Goal: Information Seeking & Learning: Learn about a topic

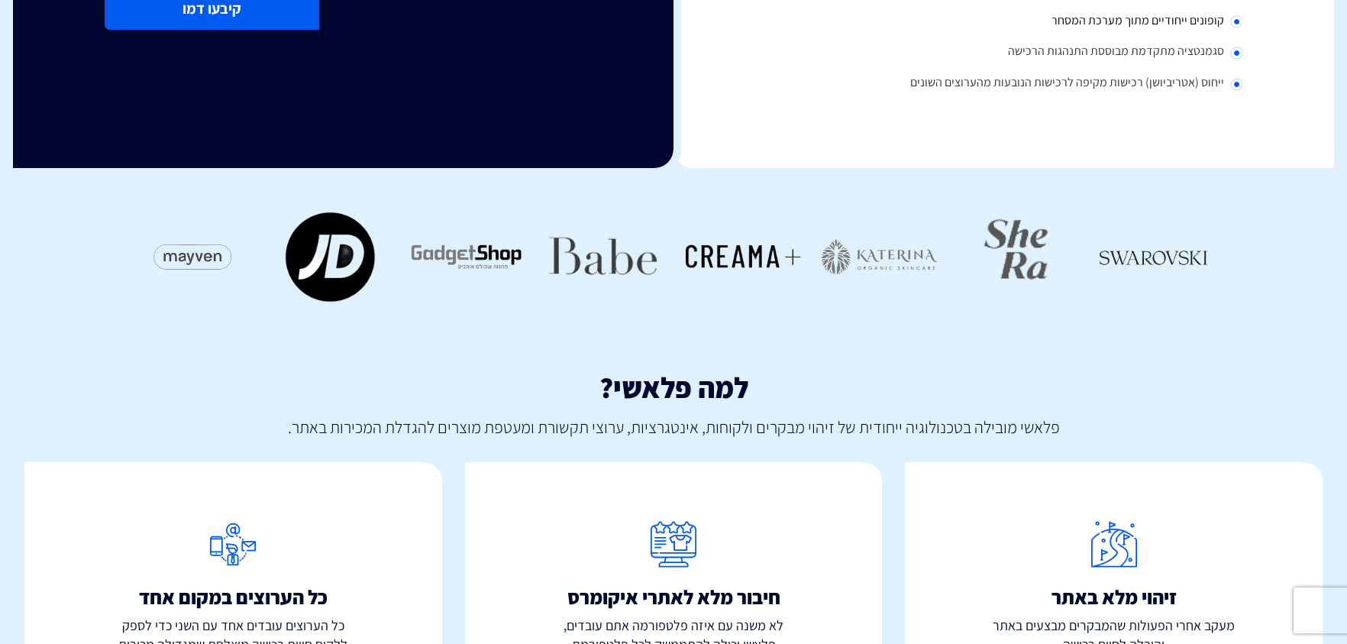
scroll to position [607, 0]
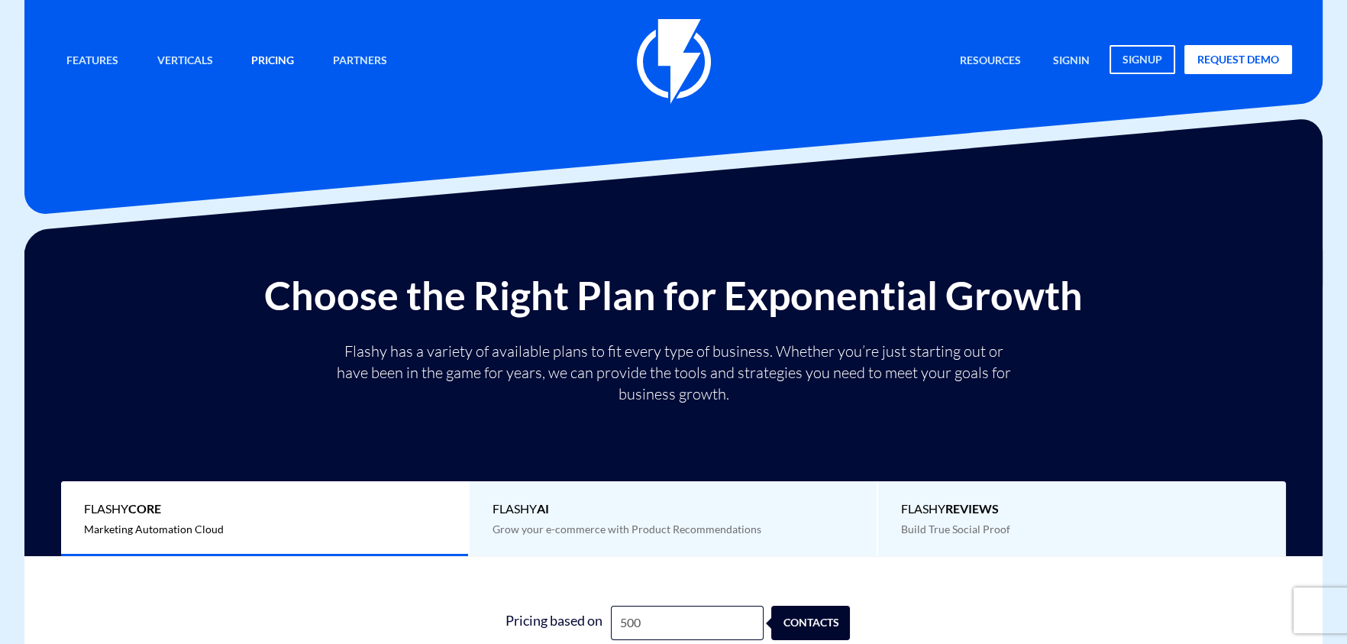
click at [259, 57] on link "Pricing" at bounding box center [273, 61] width 66 height 33
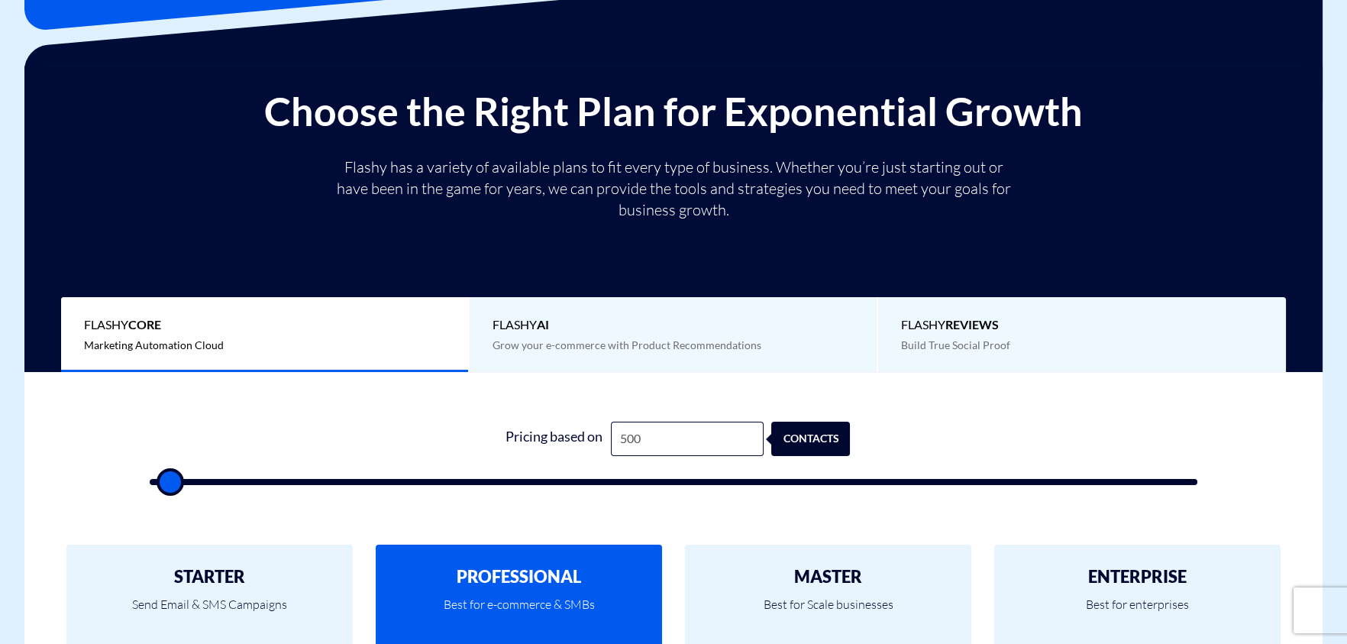
scroll to position [190, 0]
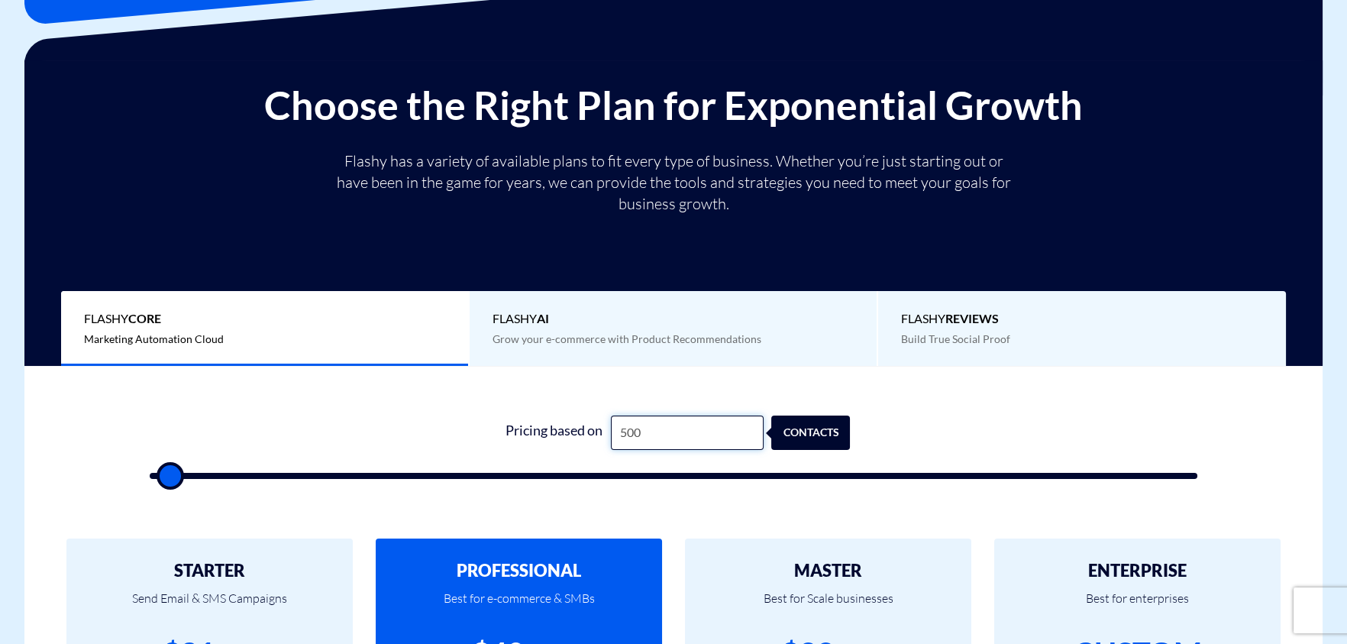
click at [685, 424] on input "500" at bounding box center [687, 432] width 153 height 34
type input "3"
type input "500"
type input "30"
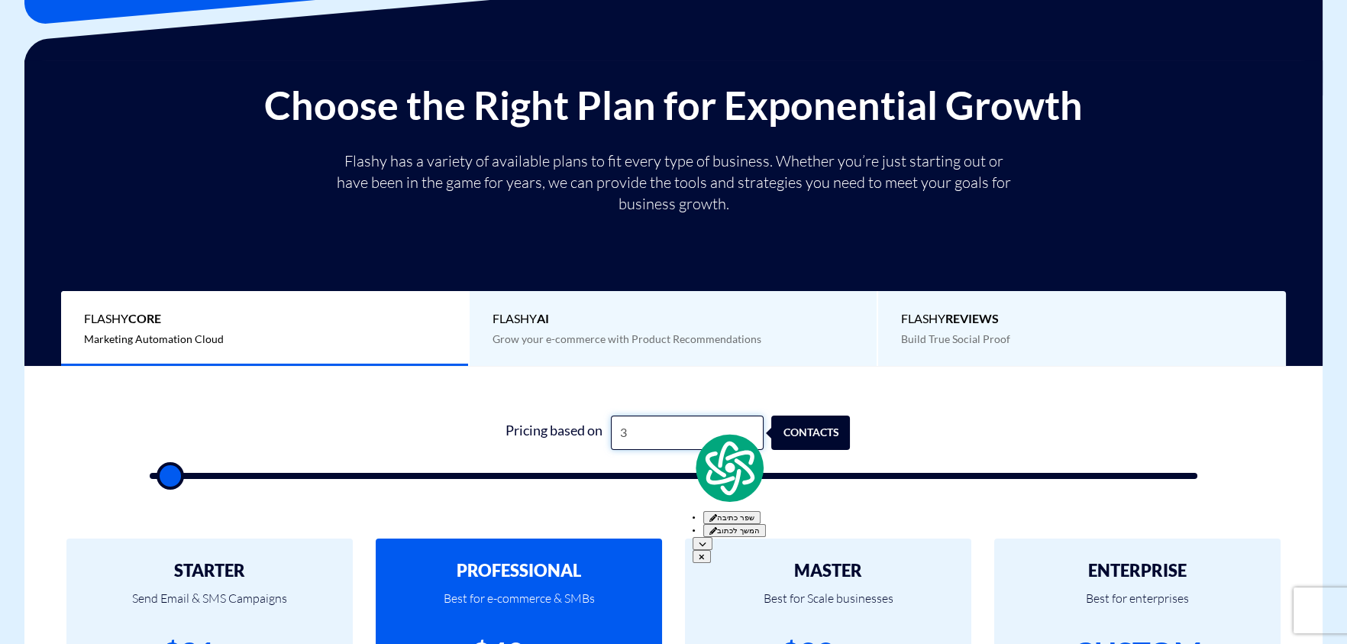
type input "500"
type input "300"
type input "500"
type input "3,000"
type input "3000"
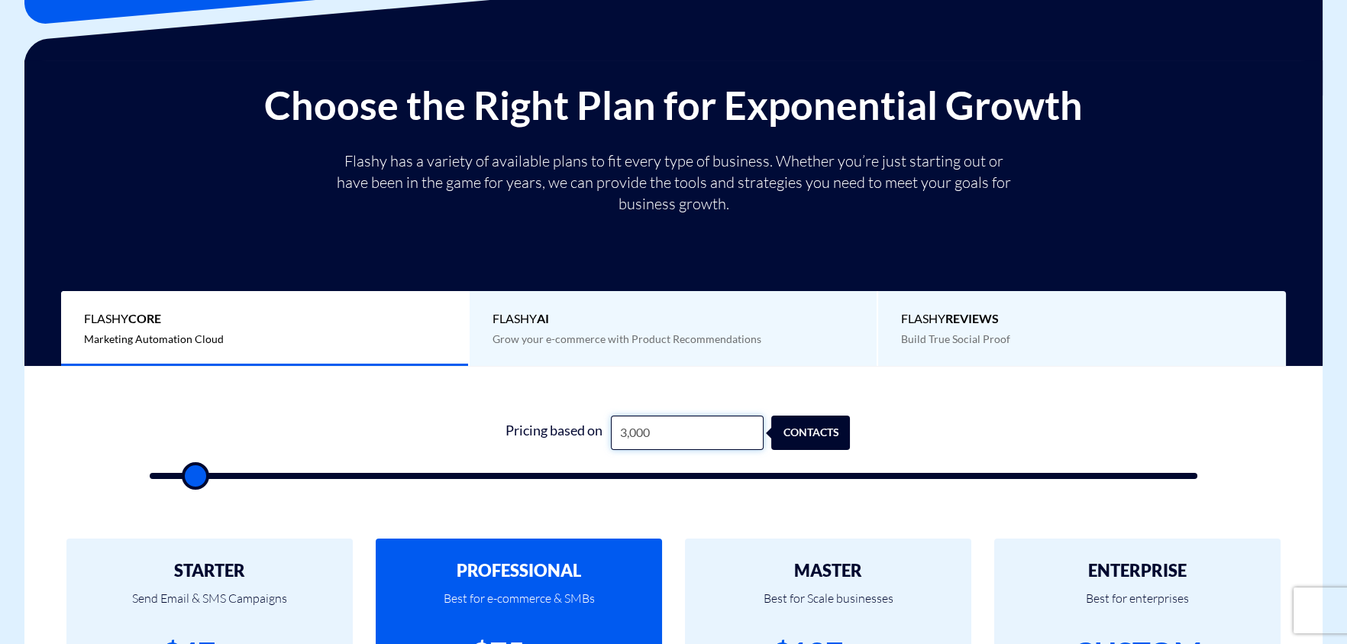
type input "30,000"
type input "30000"
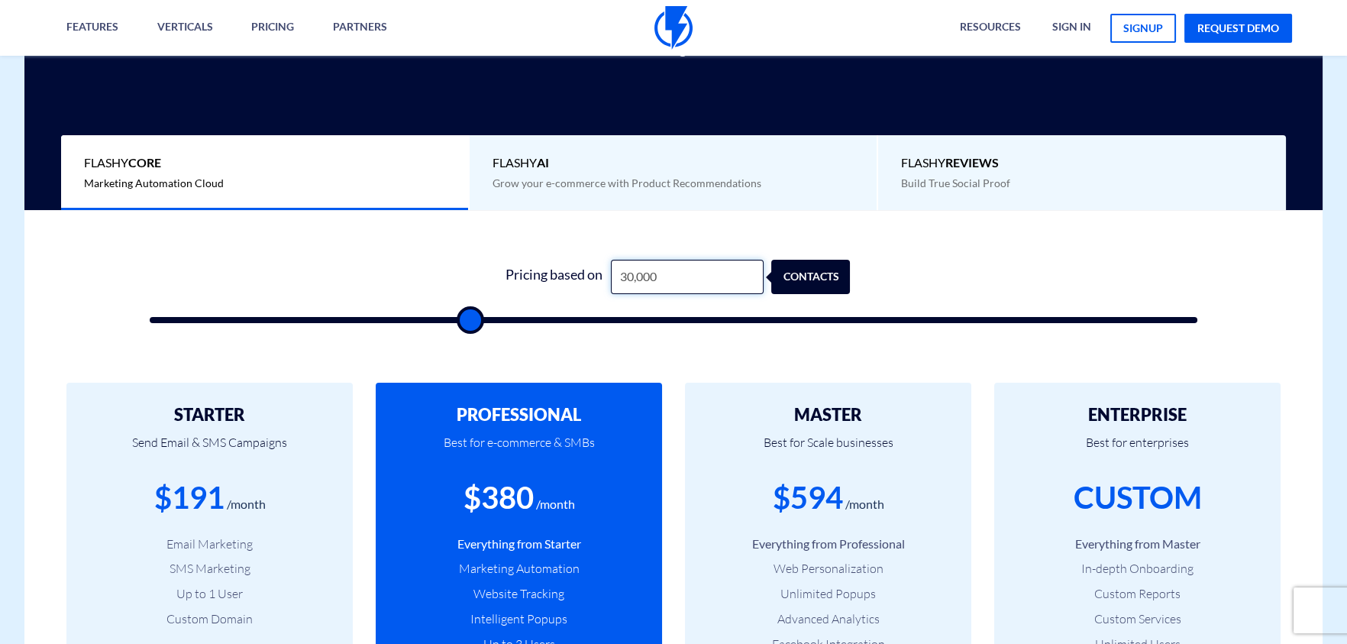
scroll to position [362, 0]
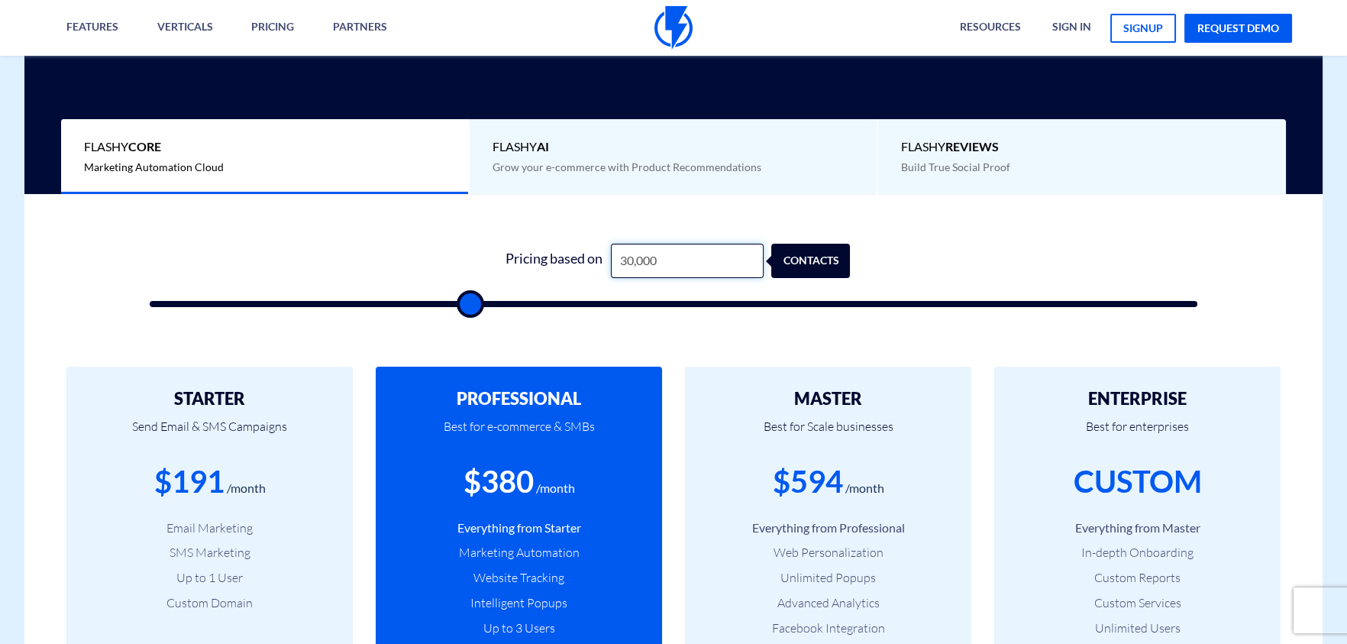
type input "30,000"
click at [797, 260] on div "contacts" at bounding box center [819, 261] width 79 height 34
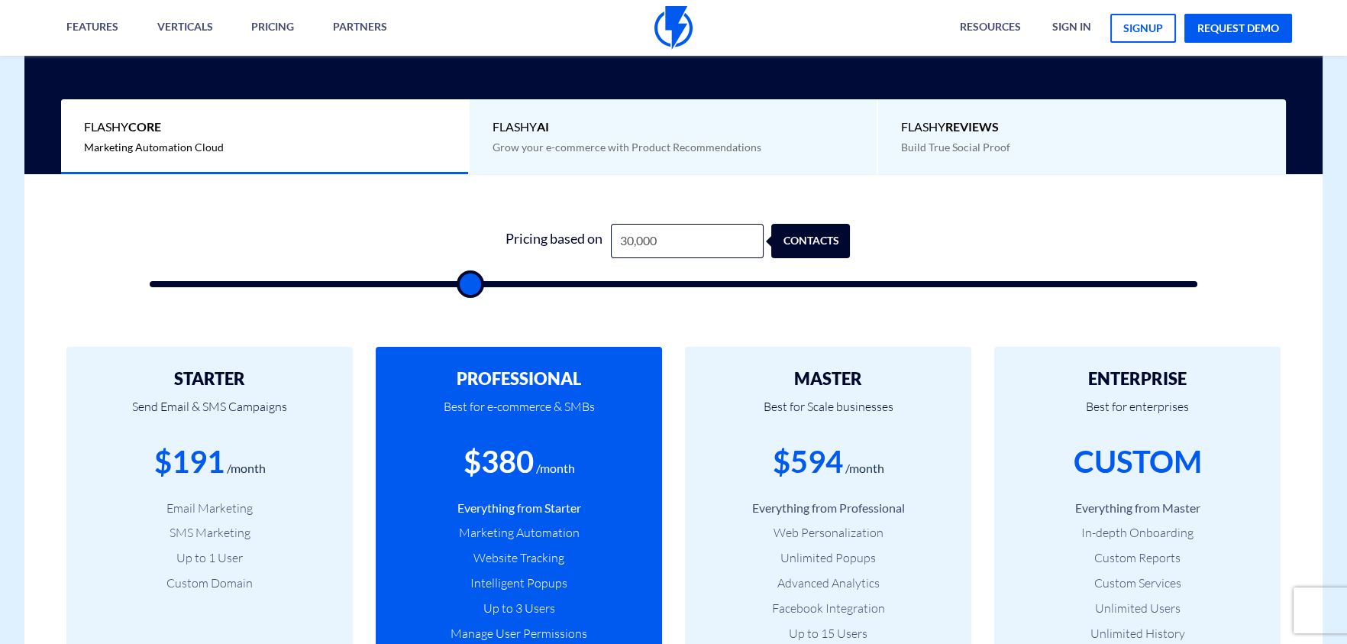
scroll to position [381, 0]
type input "30500"
type input "31,000"
type input "31000"
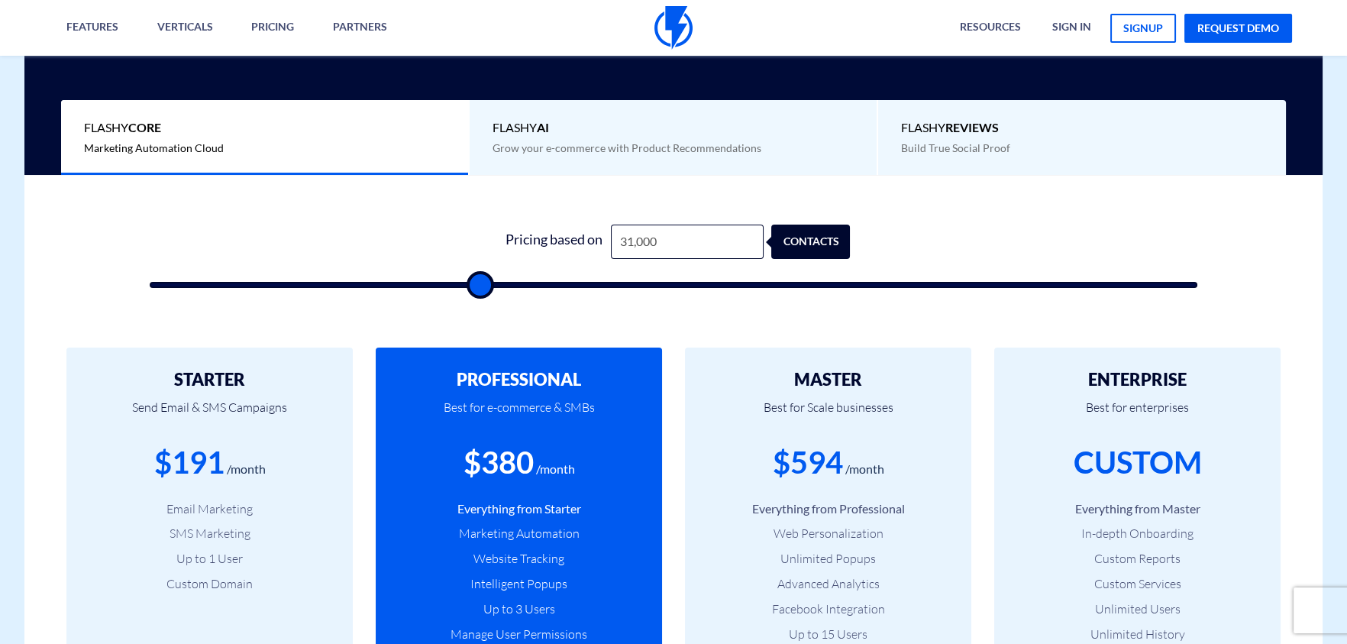
type input "31,500"
type input "31500"
type input "32,000"
type input "32000"
type input "32,500"
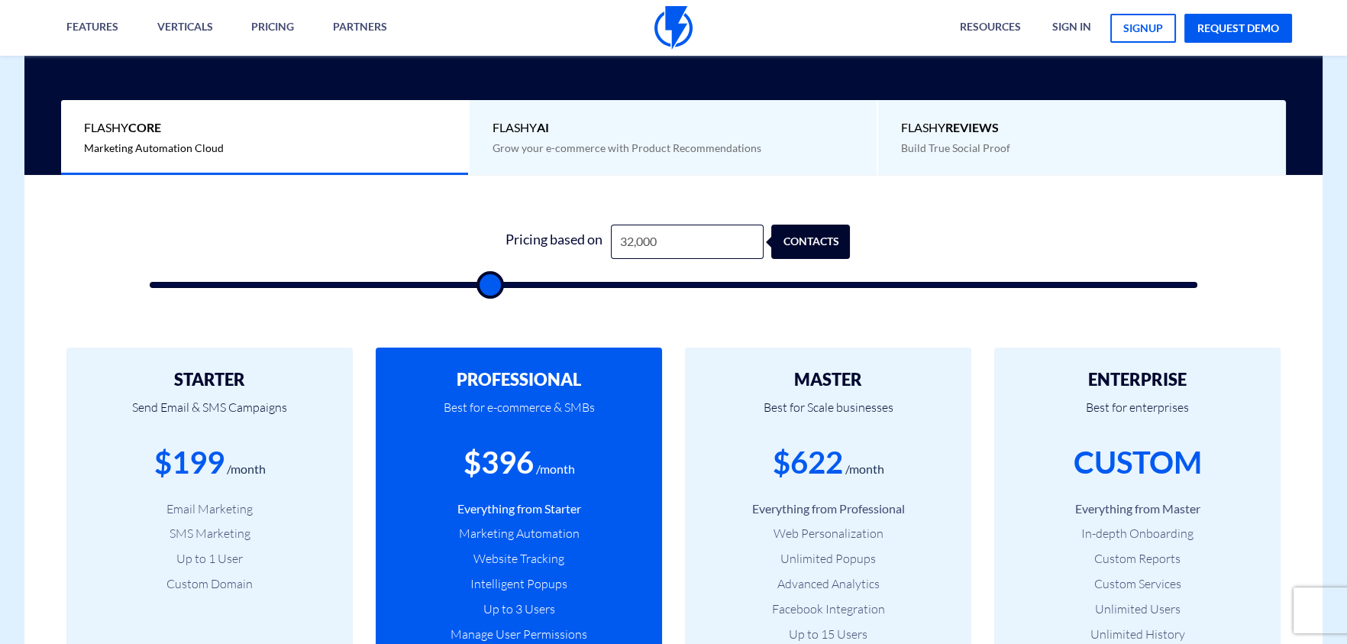
type input "32500"
type input "33,000"
type input "33000"
type input "33,500"
type input "33500"
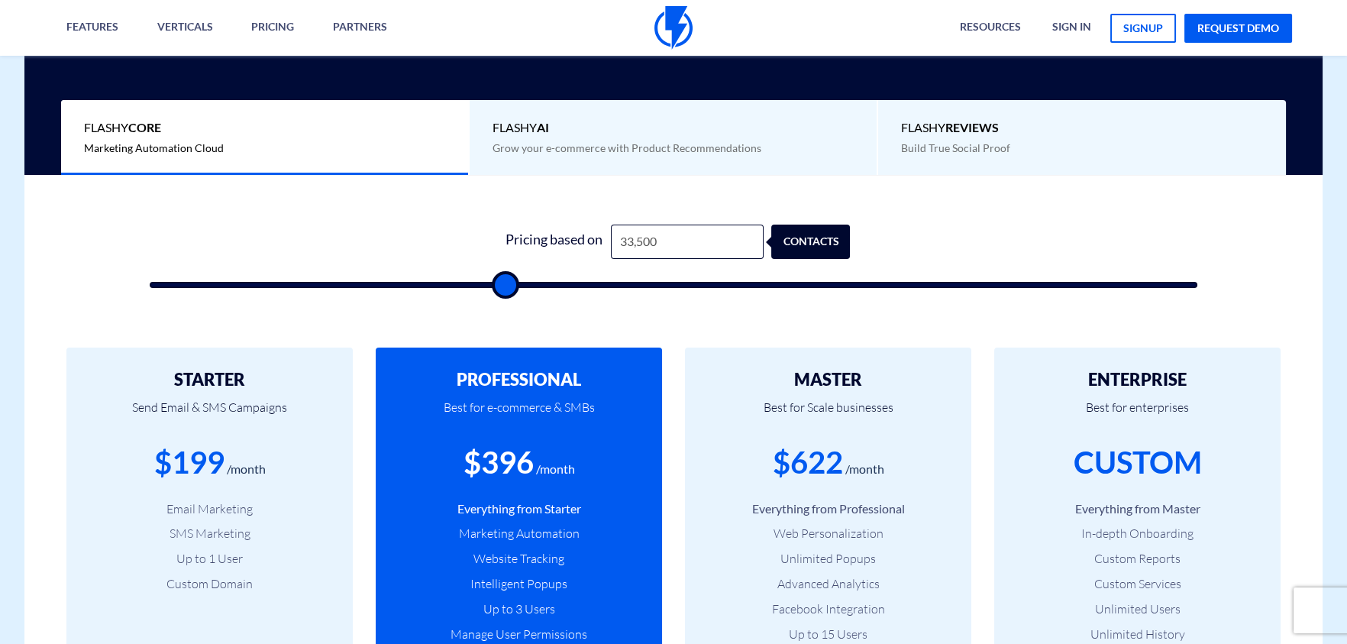
type input "34,000"
type input "34000"
type input "34,500"
type input "34500"
type input "35,000"
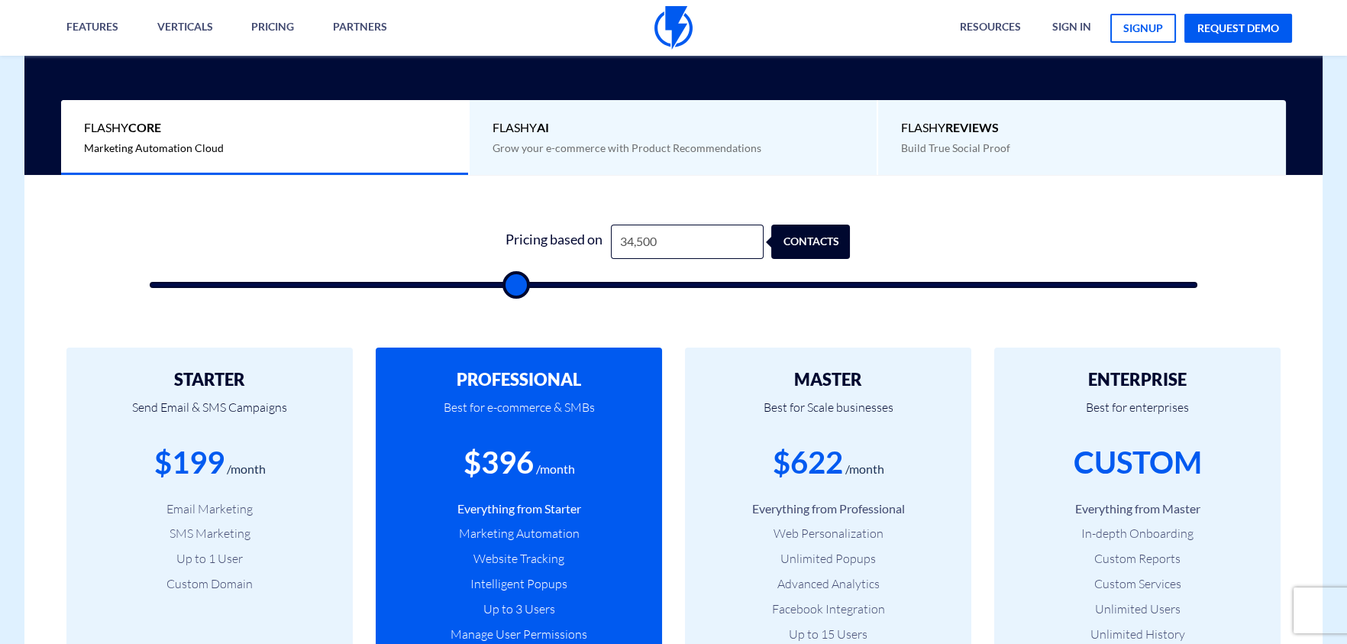
type input "35000"
type input "35,500"
type input "35500"
type input "36,000"
type input "36000"
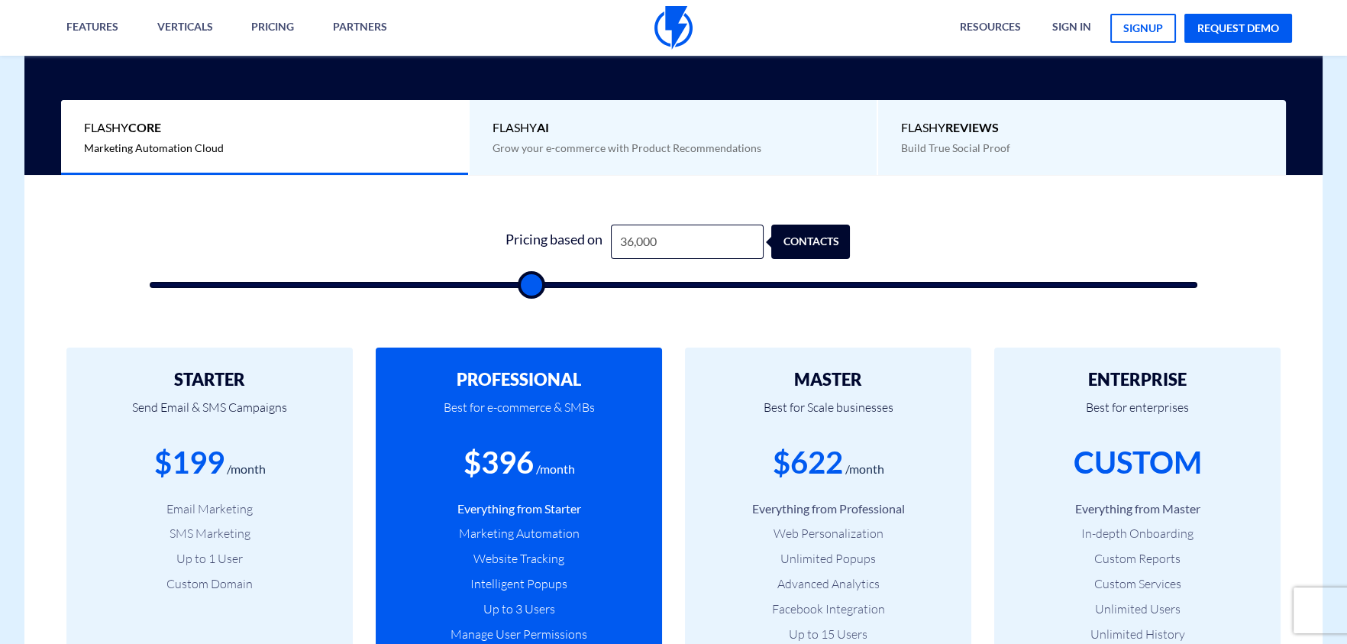
type input "36,500"
type input "36500"
type input "37,000"
type input "37000"
type input "37,500"
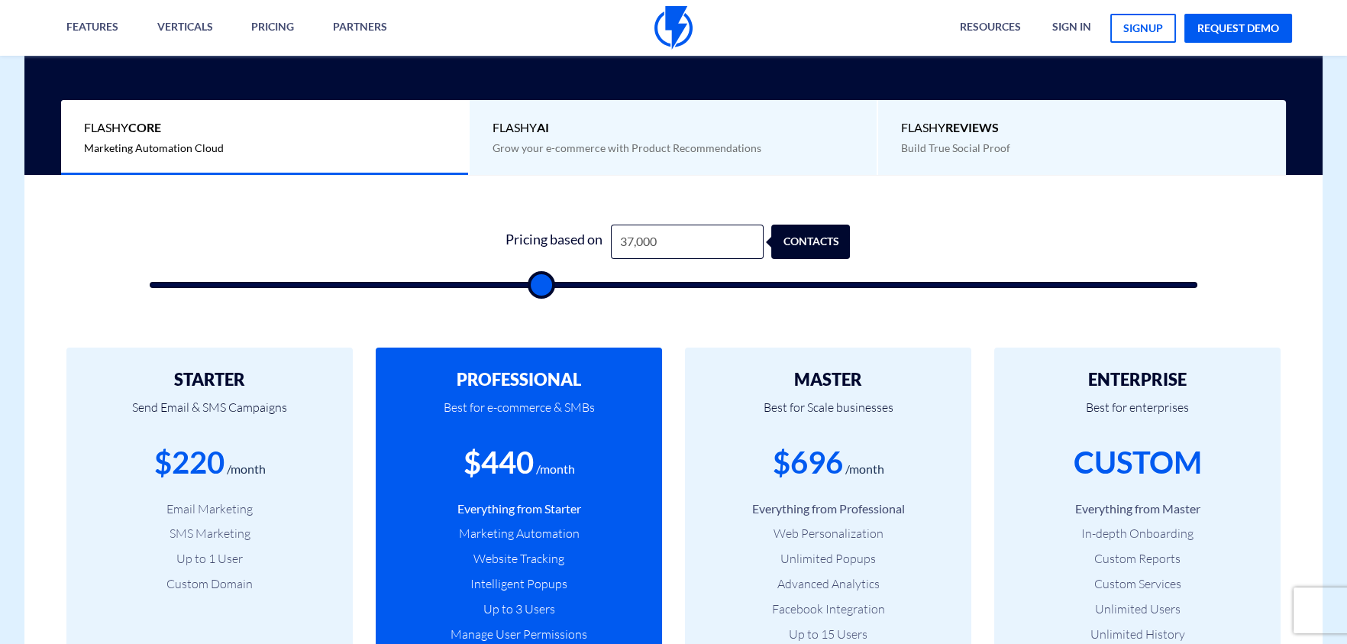
type input "37500"
type input "38,000"
type input "38000"
type input "39,000"
type input "39000"
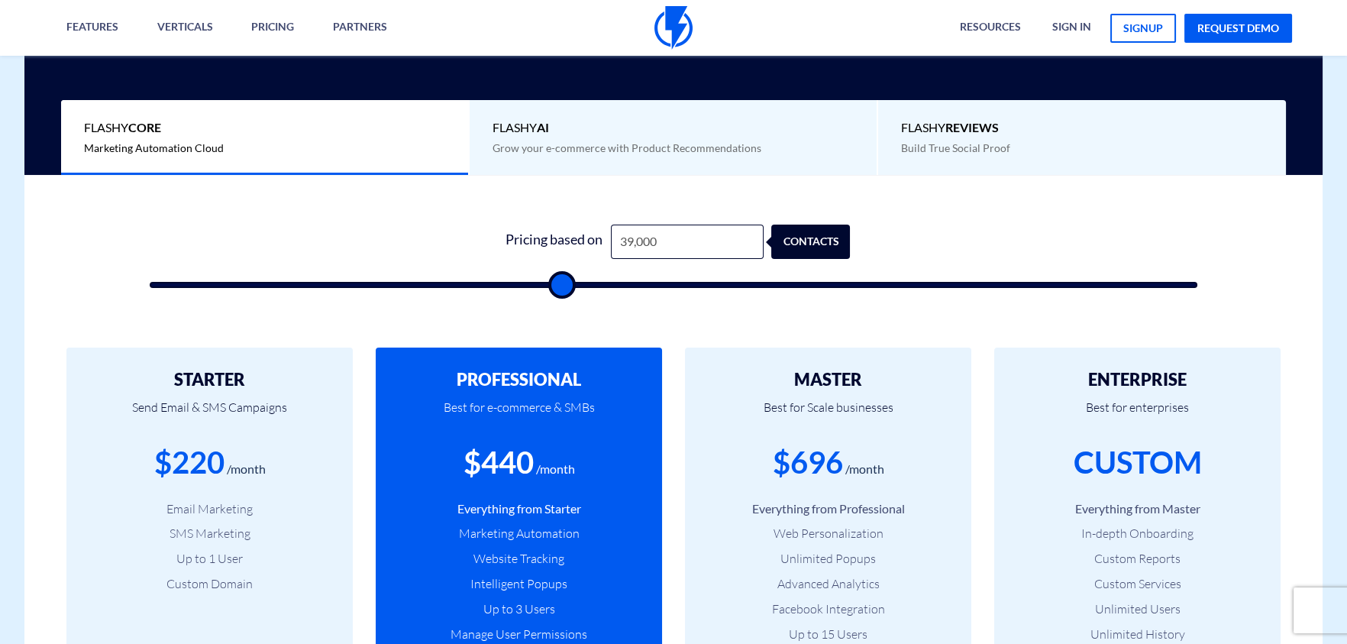
type input "39,500"
type input "39500"
type input "40,500"
type input "40500"
type input "41,000"
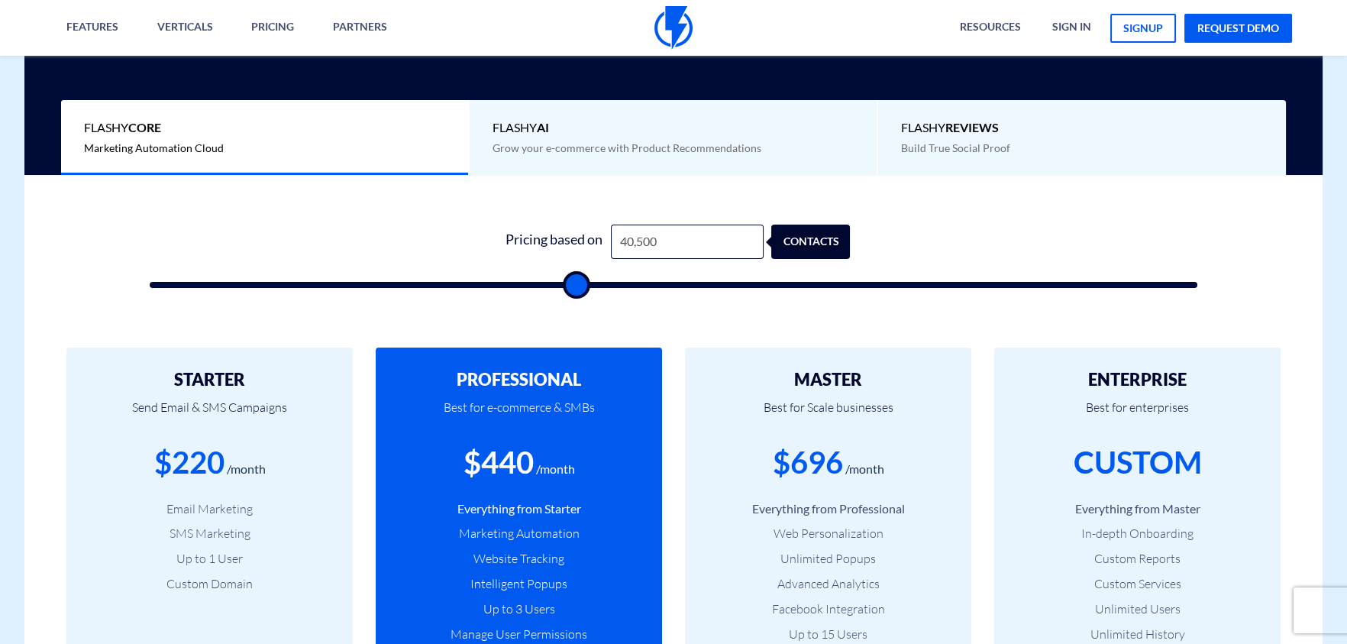
type input "41000"
type input "42,000"
type input "42000"
type input "42,500"
type input "42500"
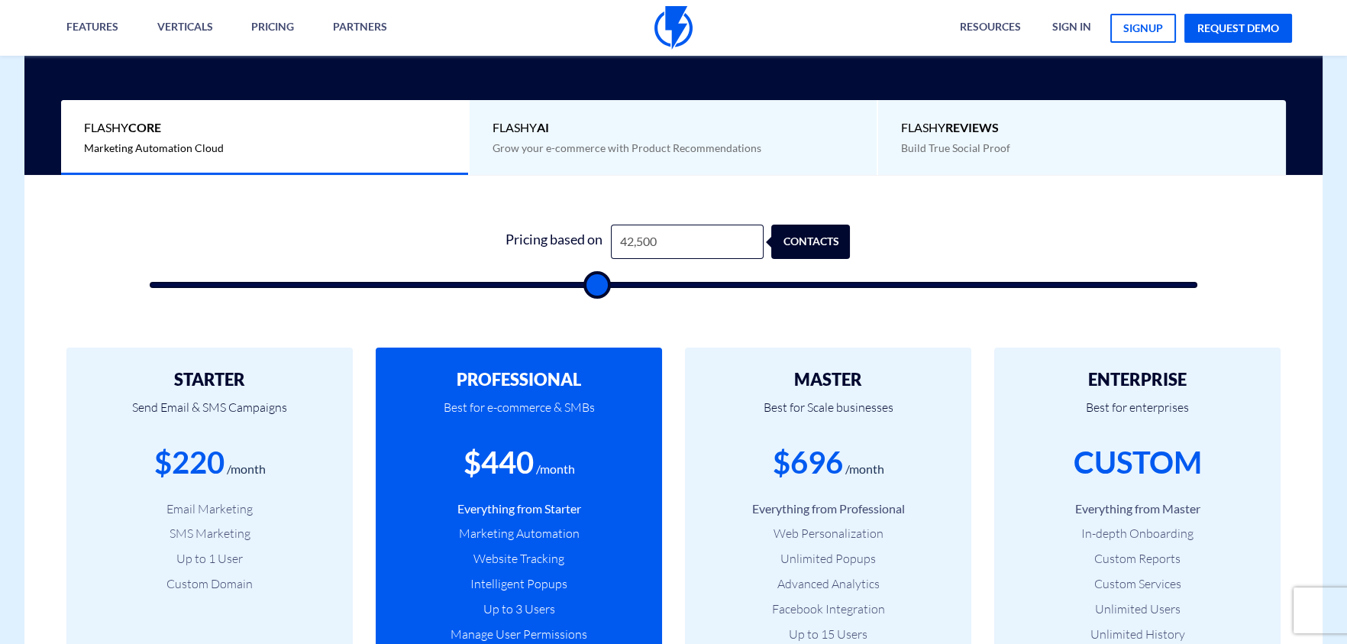
type input "43,000"
type input "43000"
type input "43,500"
type input "43500"
type input "44,000"
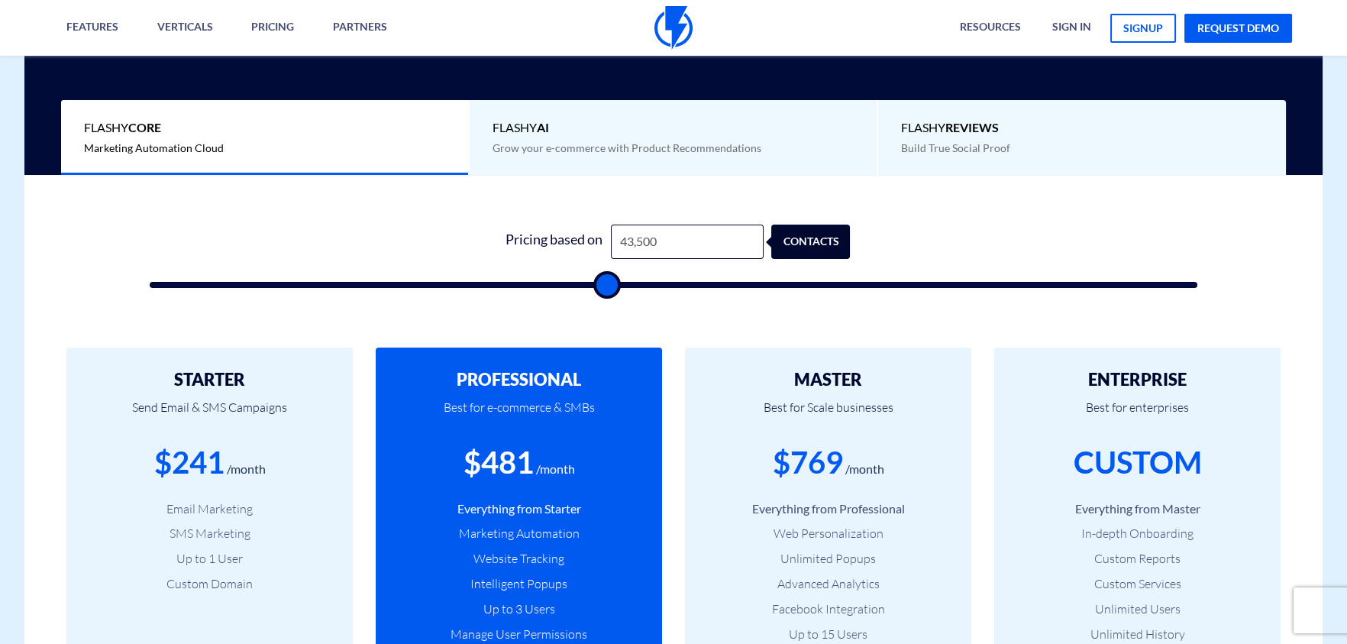
type input "44000"
type input "44,500"
type input "44500"
type input "45,000"
type input "45000"
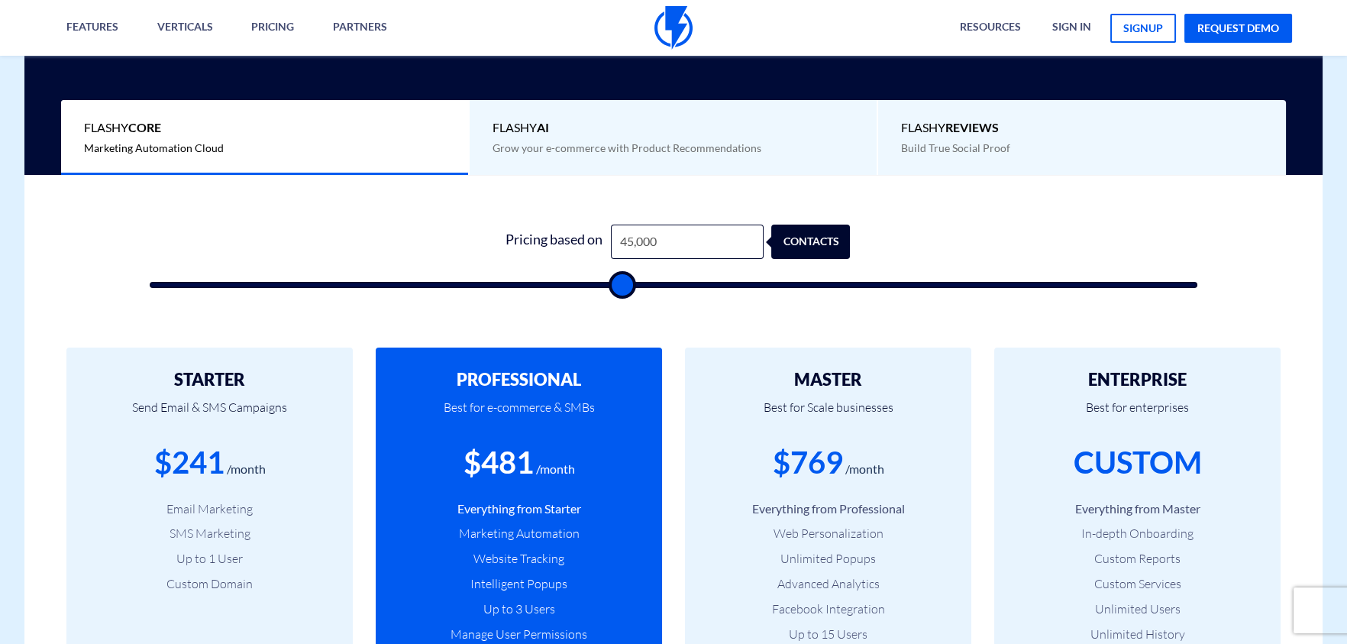
type input "45,500"
type input "45500"
type input "46,000"
type input "46000"
type input "47,000"
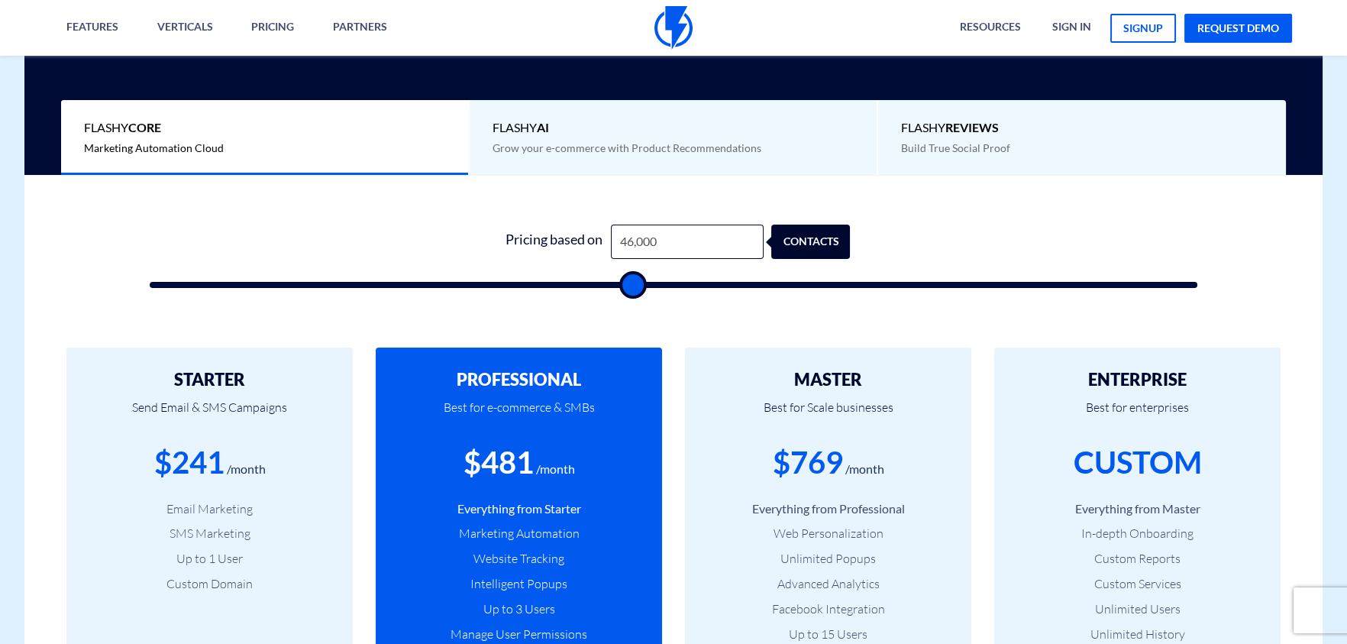
type input "47000"
type input "47,500"
type input "47500"
type input "48,000"
type input "48000"
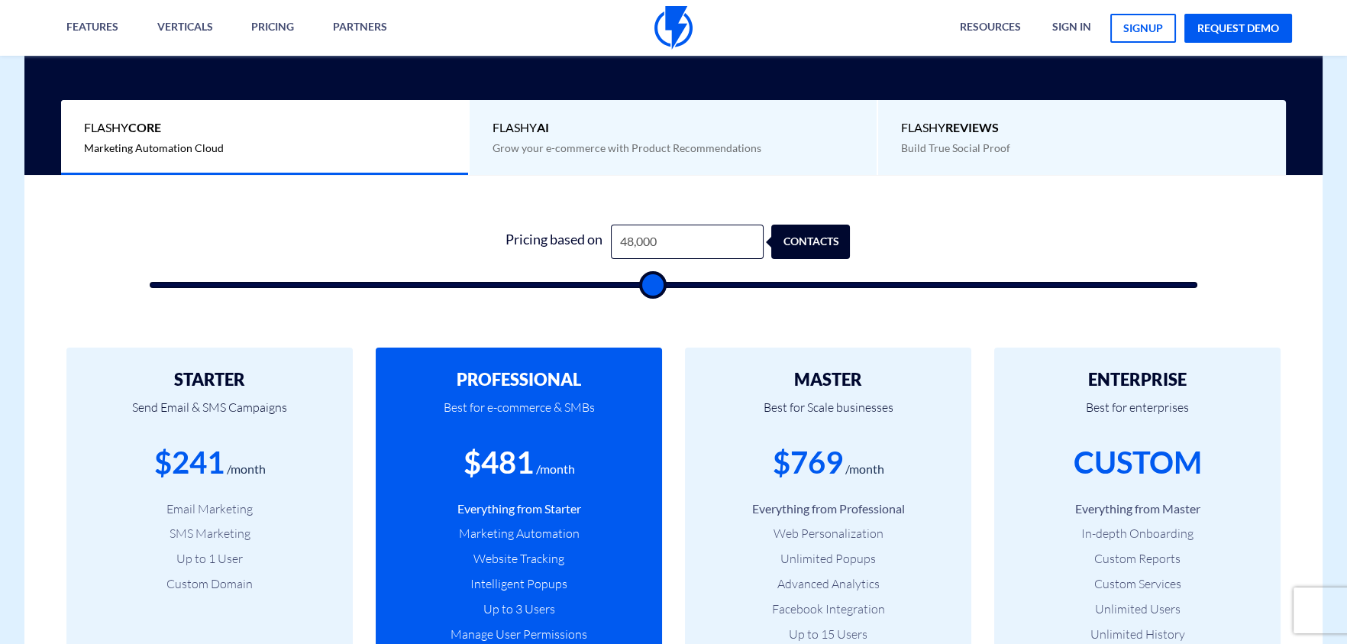
type input "48,500"
type input "48500"
type input "49,000"
type input "49000"
type input "49,500"
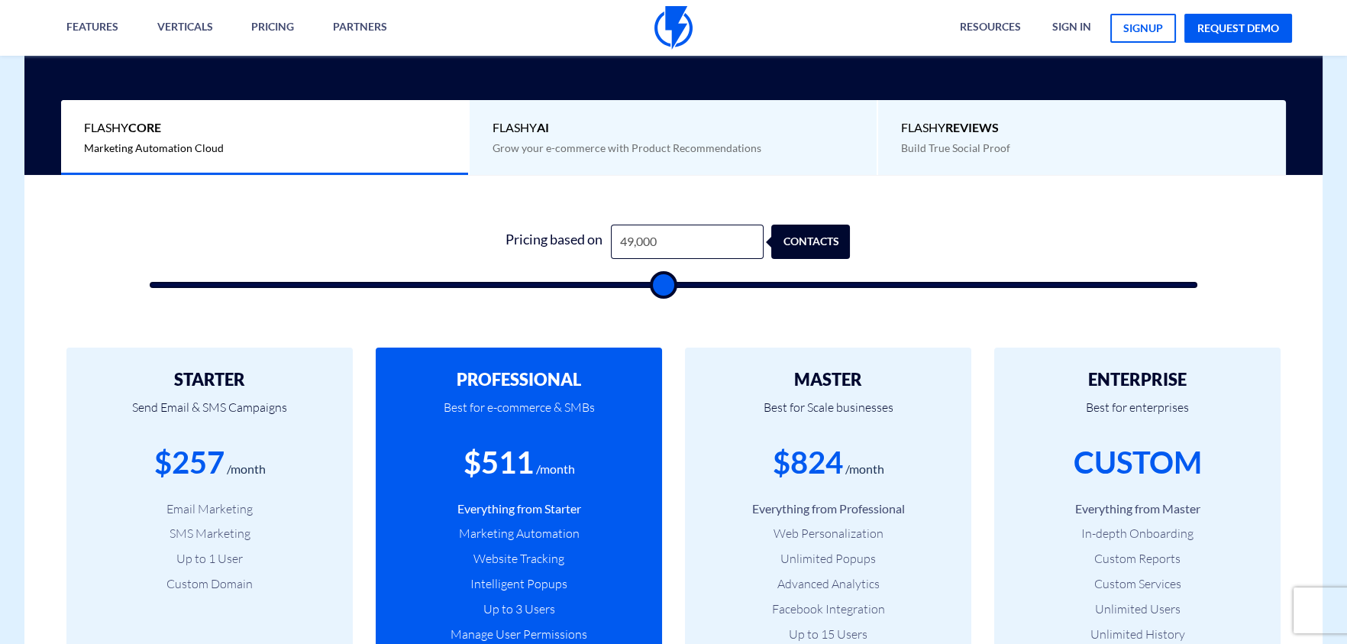
type input "49500"
type input "50,500"
type input "50500"
type input "51,000"
type input "51000"
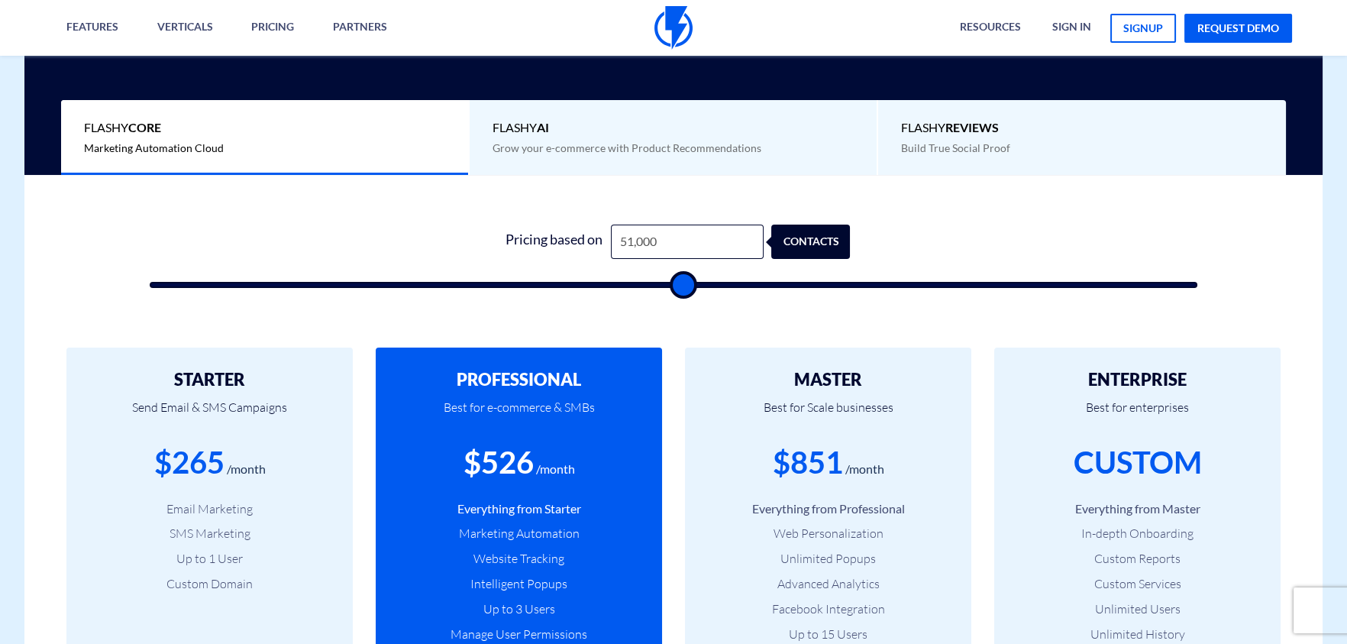
type input "50,500"
type input "50500"
type input "50,000"
type input "50000"
type input "49,000"
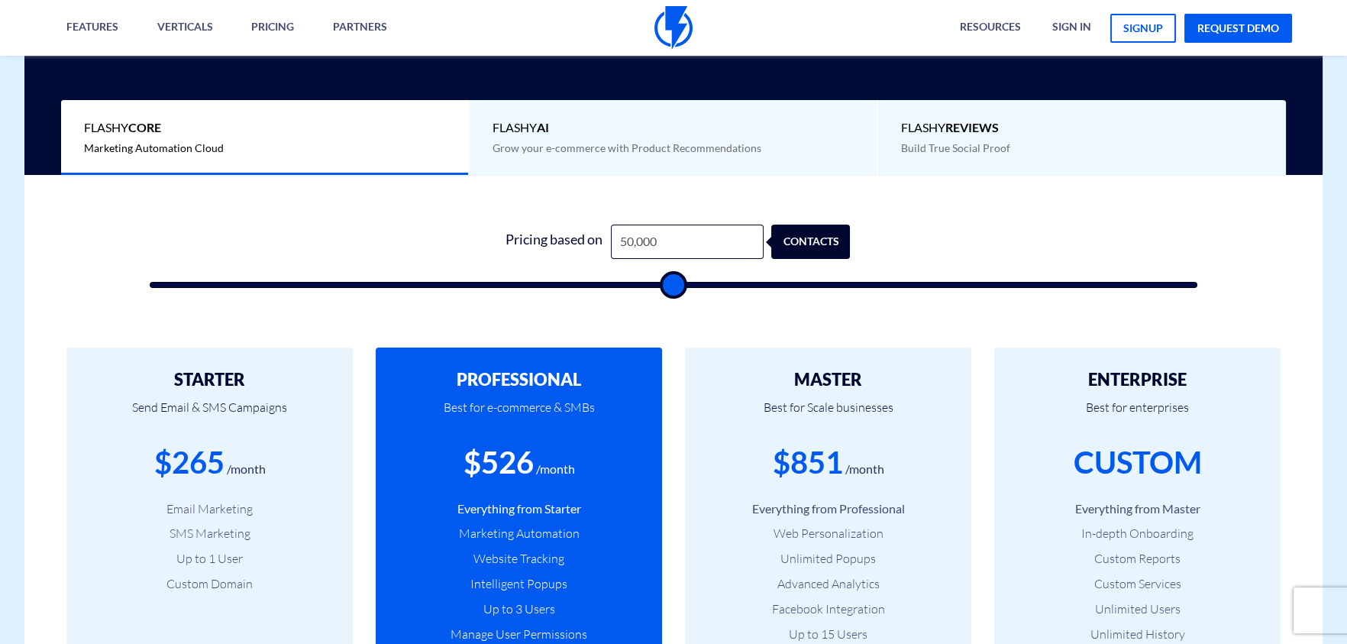
type input "49000"
type input "48,000"
type input "48000"
type input "47,000"
type input "47000"
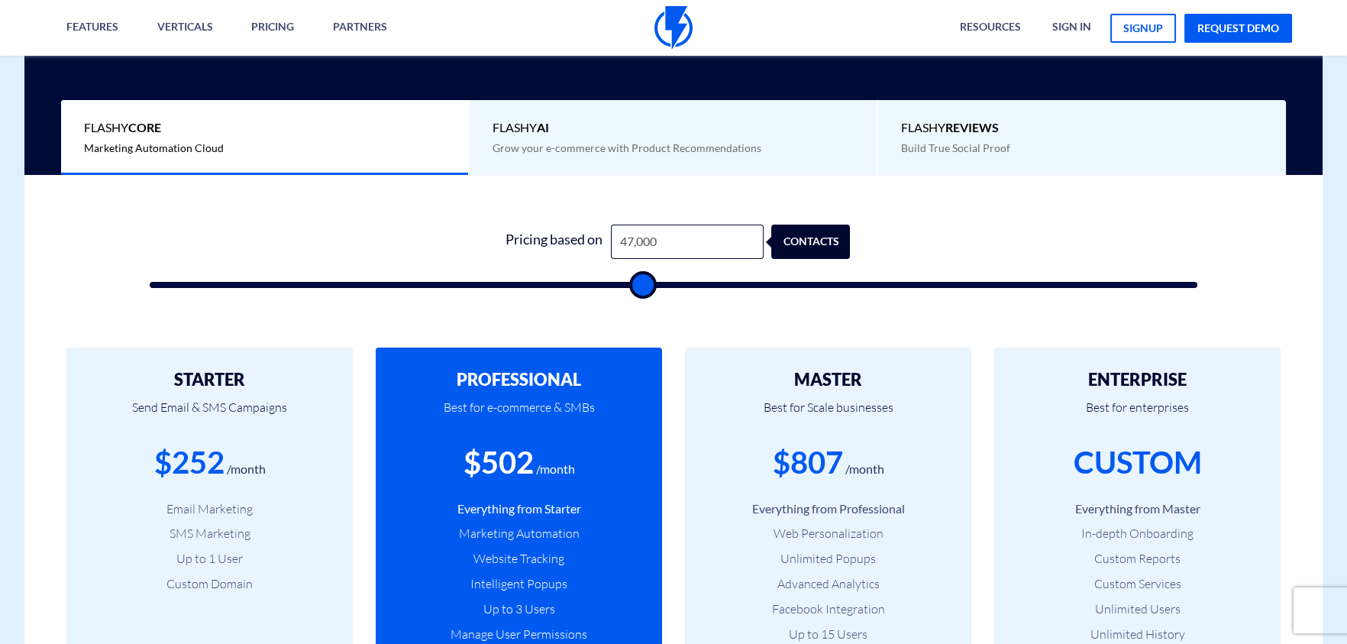
type input "46,500"
type input "46500"
type input "46,000"
type input "46000"
type input "45,500"
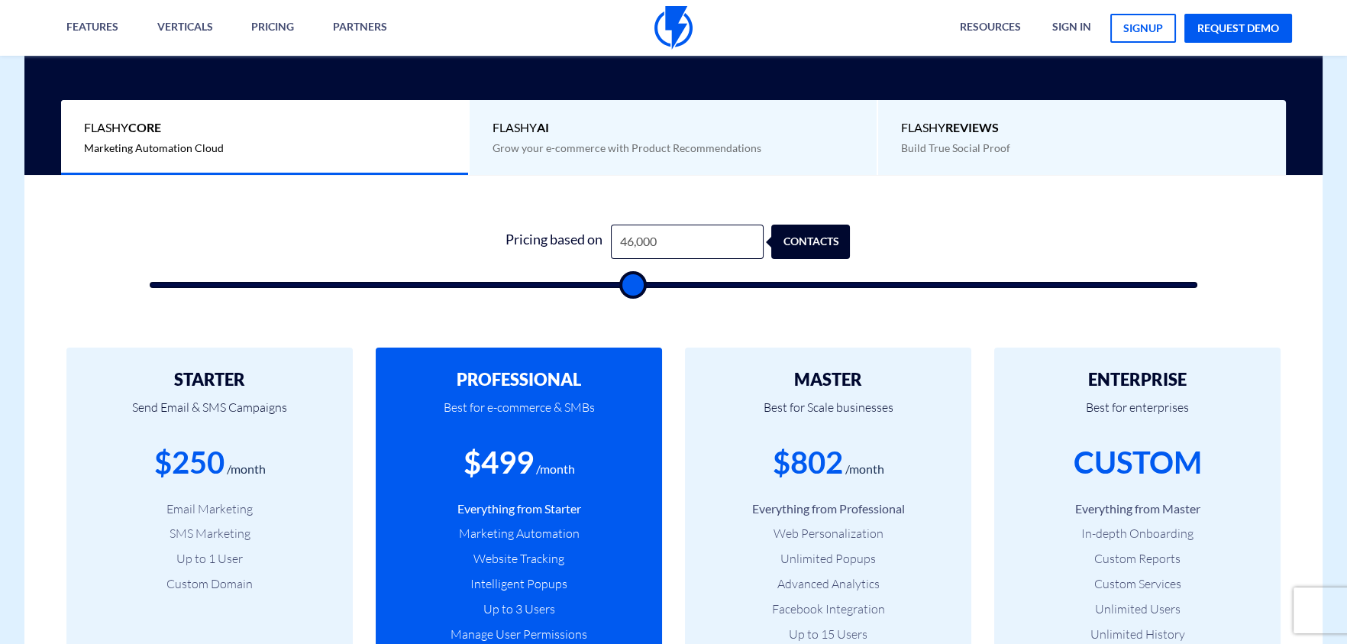
type input "45500"
type input "45,000"
type input "45000"
type input "44,500"
type input "44500"
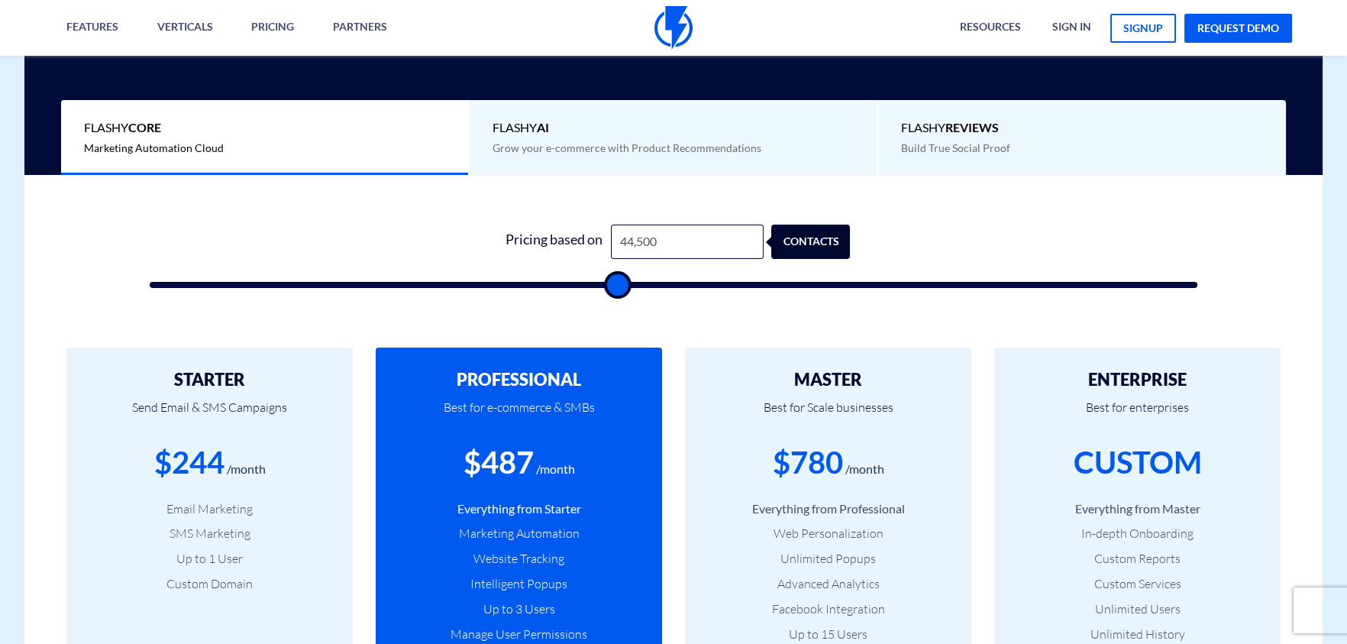
type input "43,500"
type input "43500"
type input "42,500"
type input "42500"
type input "41,500"
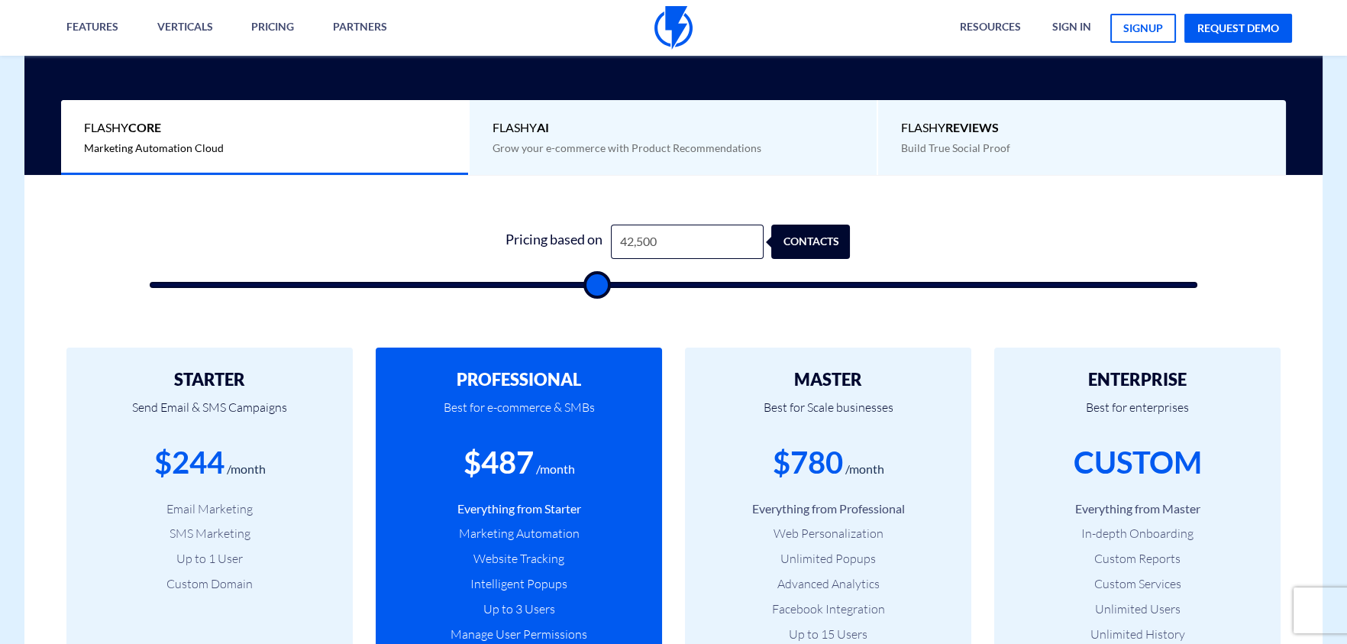
type input "41500"
type input "40,500"
type input "40500"
type input "40,000"
type input "40000"
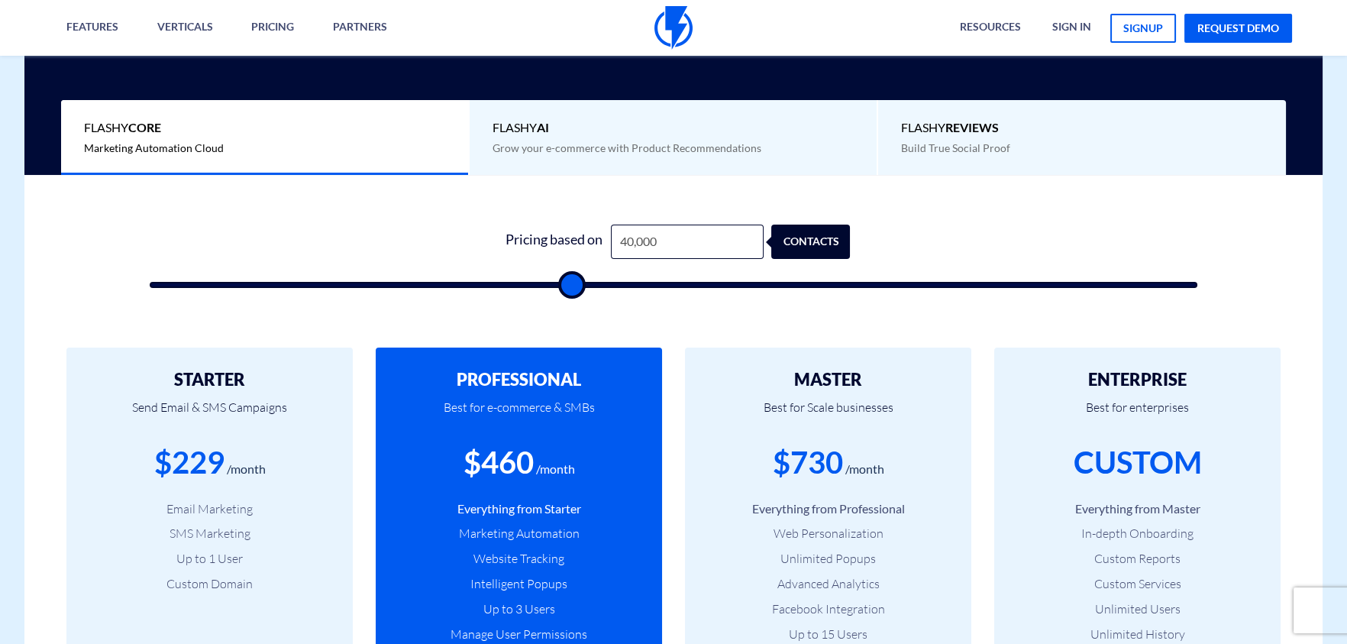
type input "39,500"
type input "39500"
type input "39,000"
type input "39000"
type input "38,500"
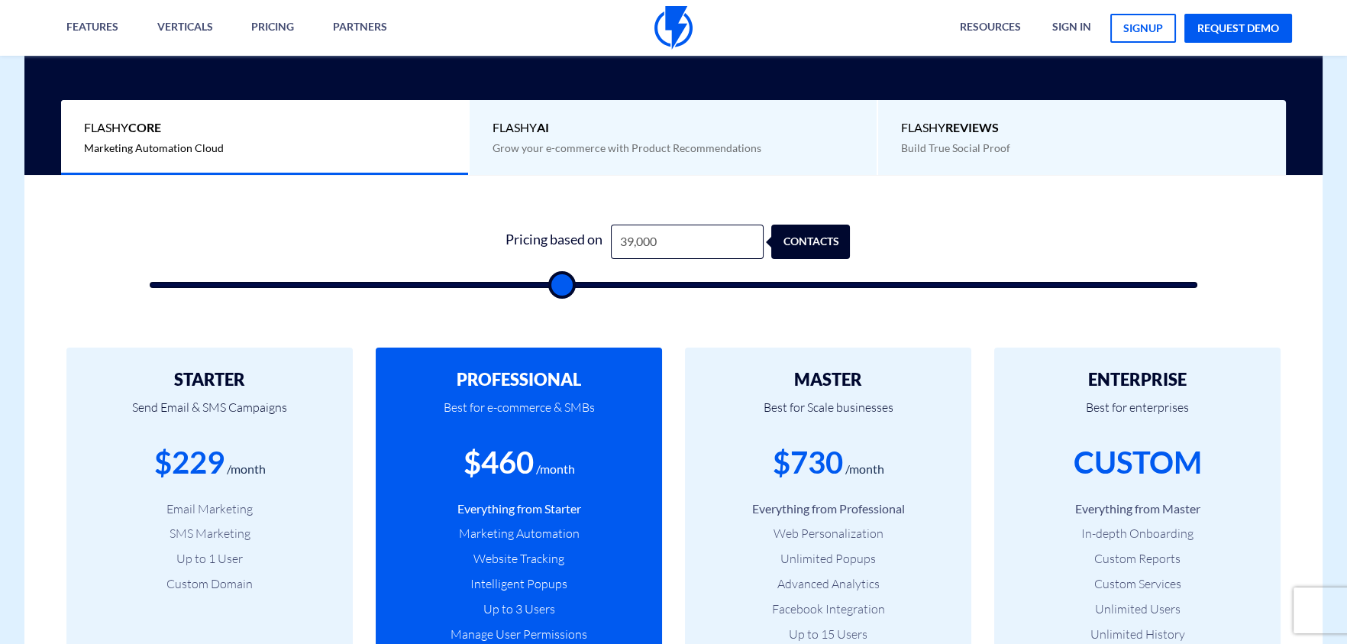
type input "38500"
type input "38,000"
type input "38000"
type input "37,500"
type input "37500"
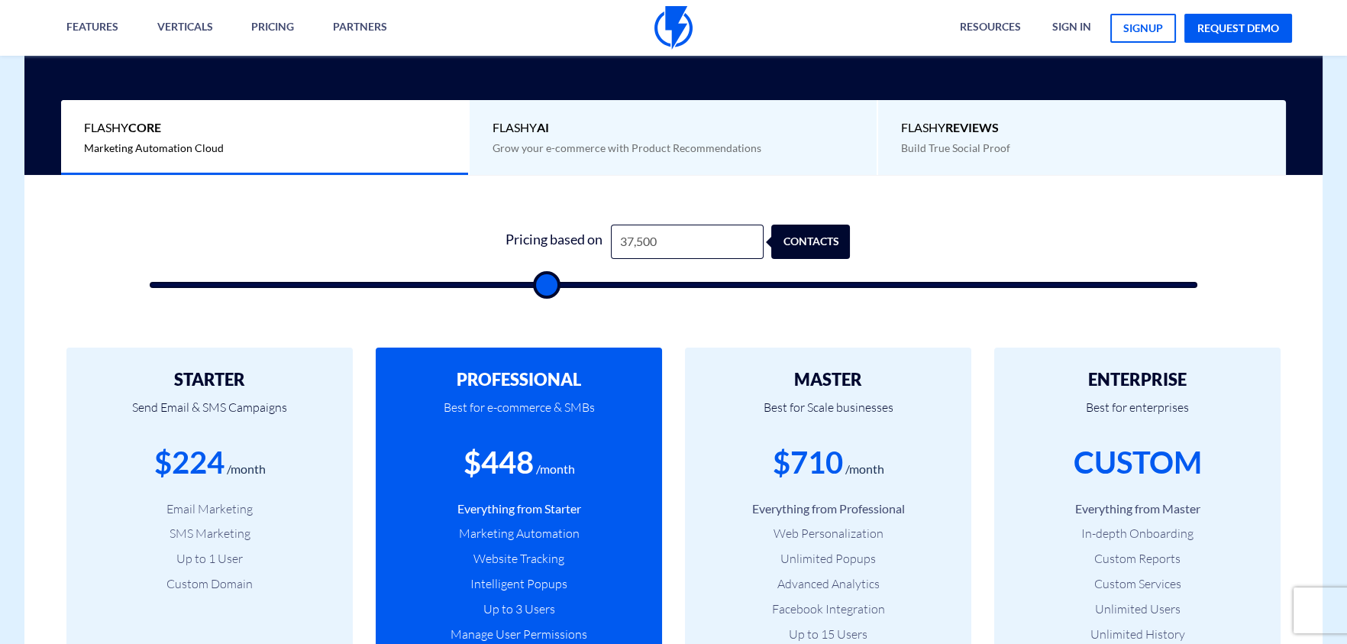
type input "37,000"
type input "37000"
type input "36,500"
type input "36500"
type input "36,000"
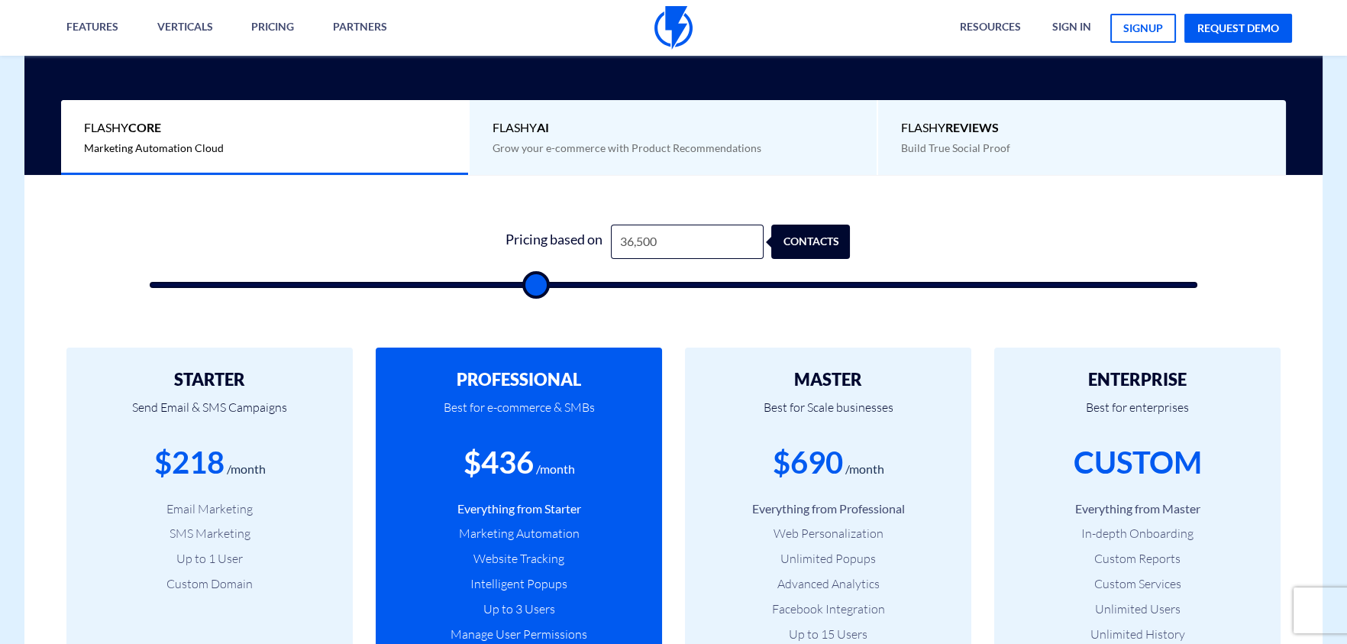
type input "36000"
type input "35,500"
type input "35500"
type input "35,000"
type input "35000"
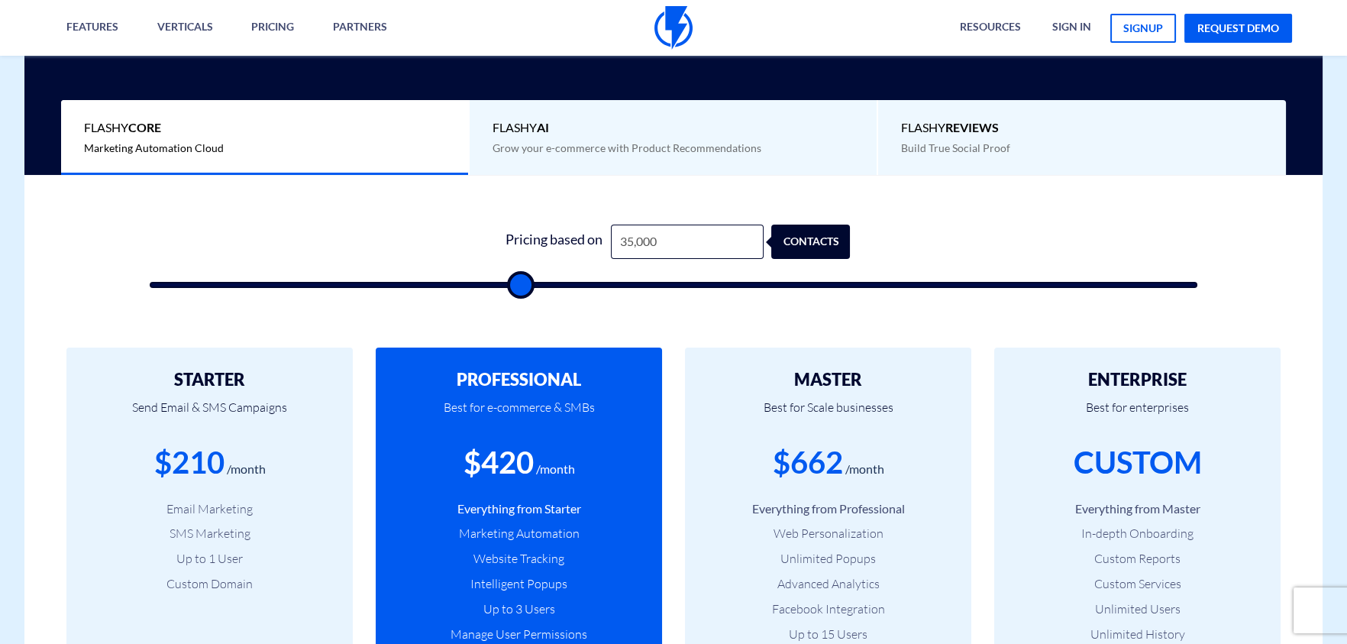
type input "34,500"
type input "34500"
type input "34,000"
type input "34000"
type input "33,500"
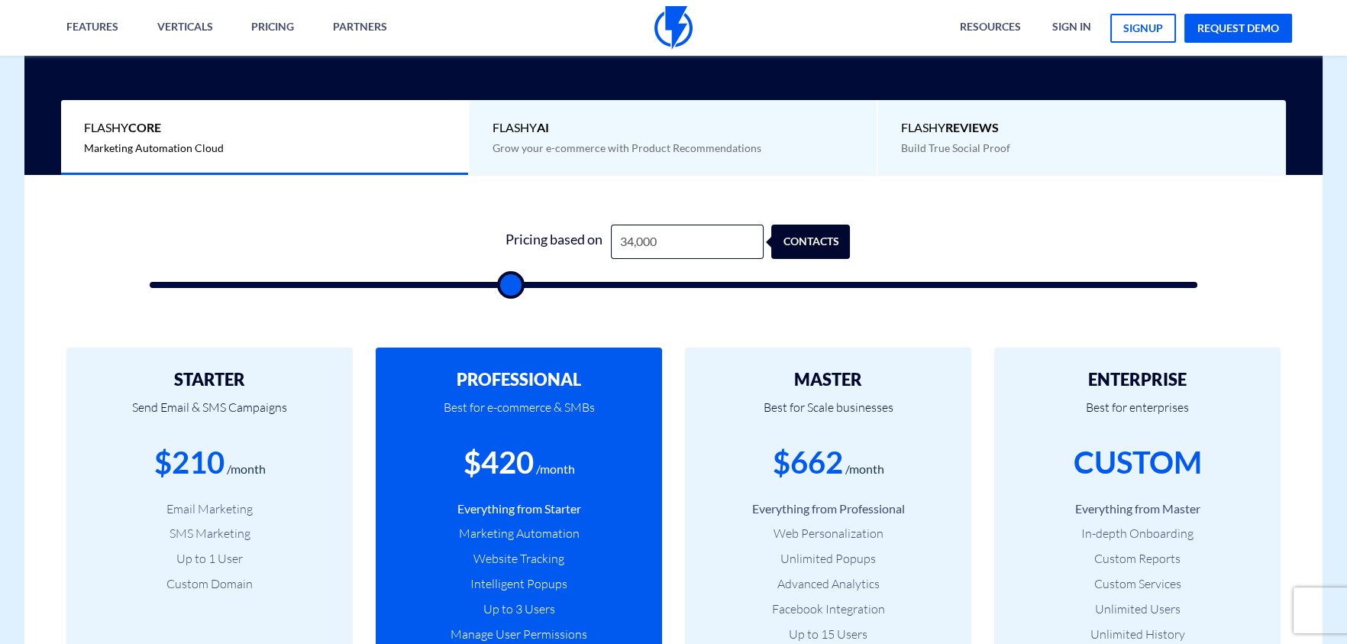
type input "33500"
type input "33,000"
type input "33000"
type input "32,500"
type input "32500"
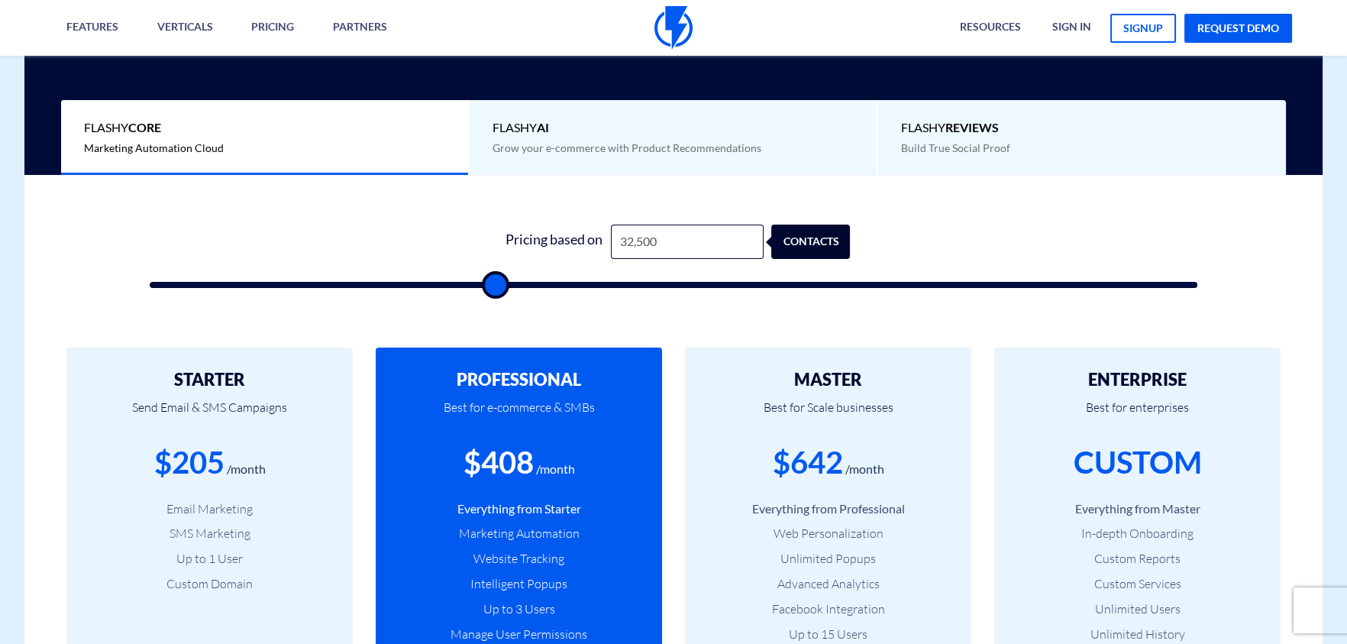
type input "32,000"
type input "32000"
type input "31,500"
type input "31500"
type input "31,000"
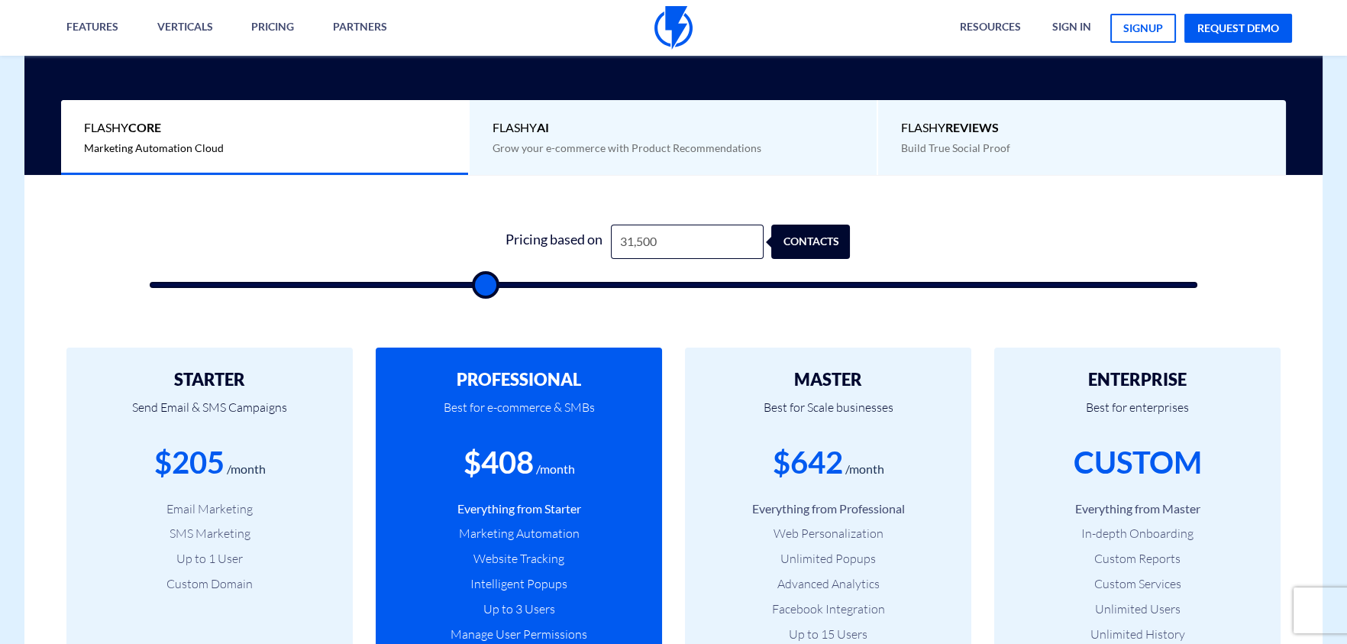
type input "31000"
type input "30,500"
type input "30500"
type input "30,000"
type input "30000"
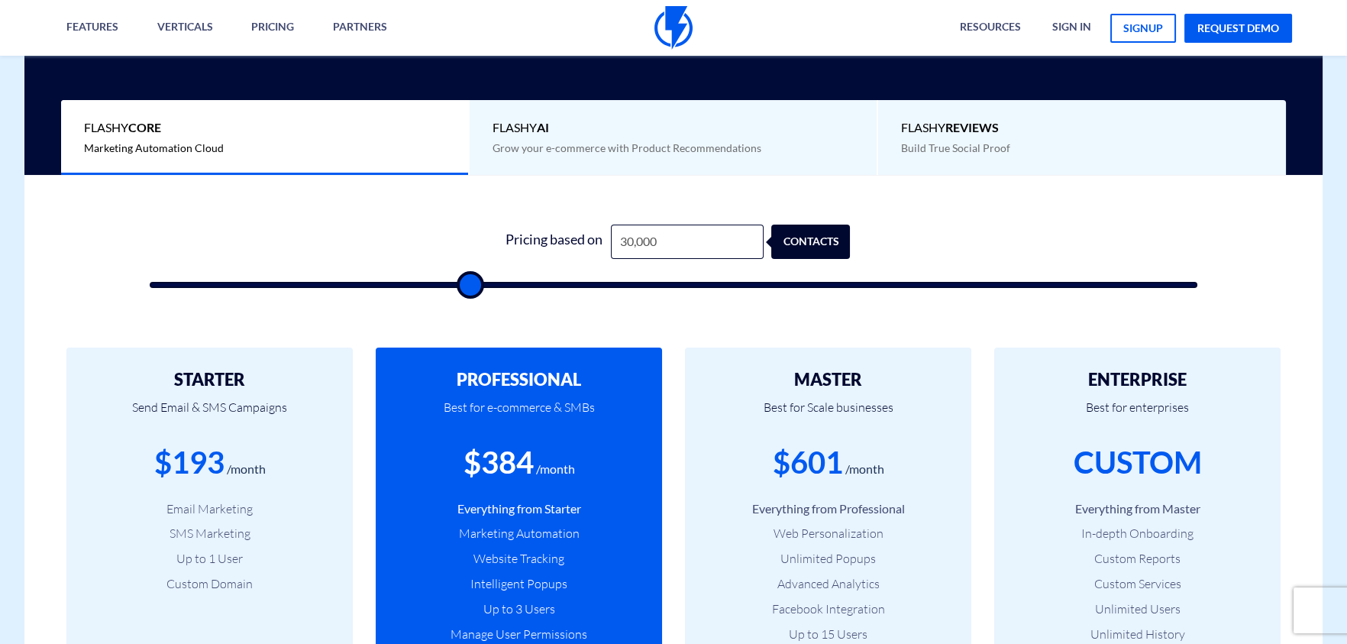
type input "29,000"
type input "29000"
type input "28,000"
type input "28000"
type input "27,500"
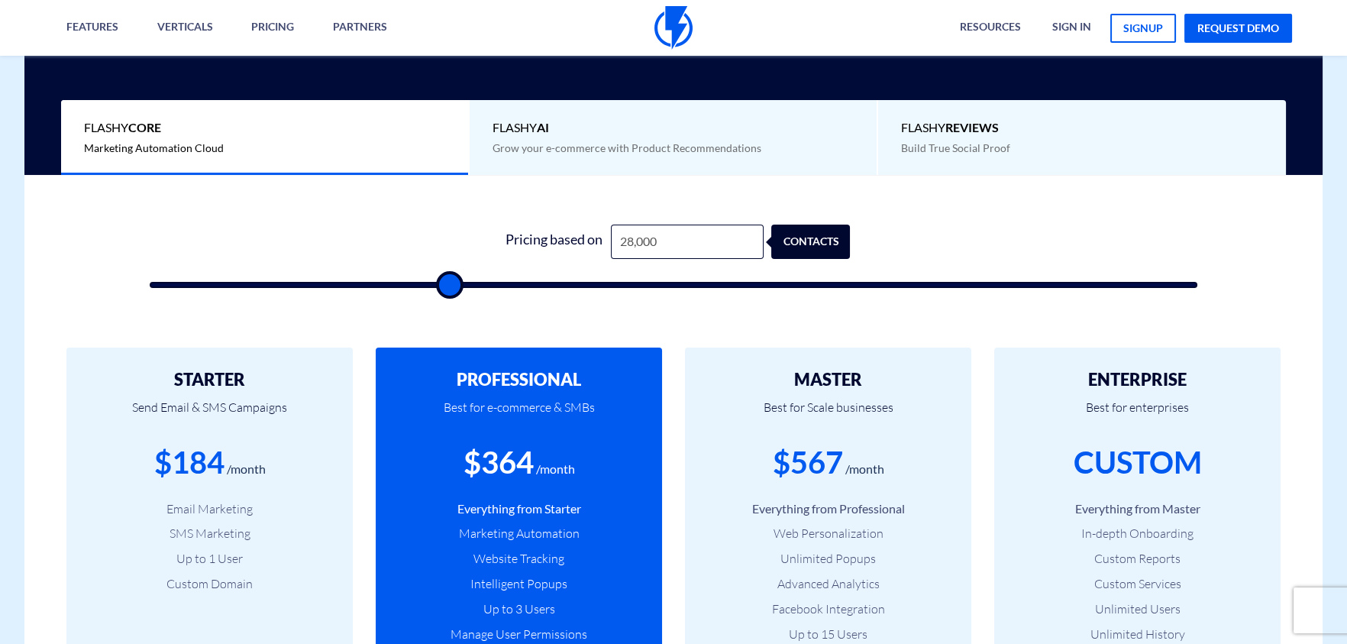
type input "27500"
type input "27,000"
type input "27000"
type input "26,500"
type input "26500"
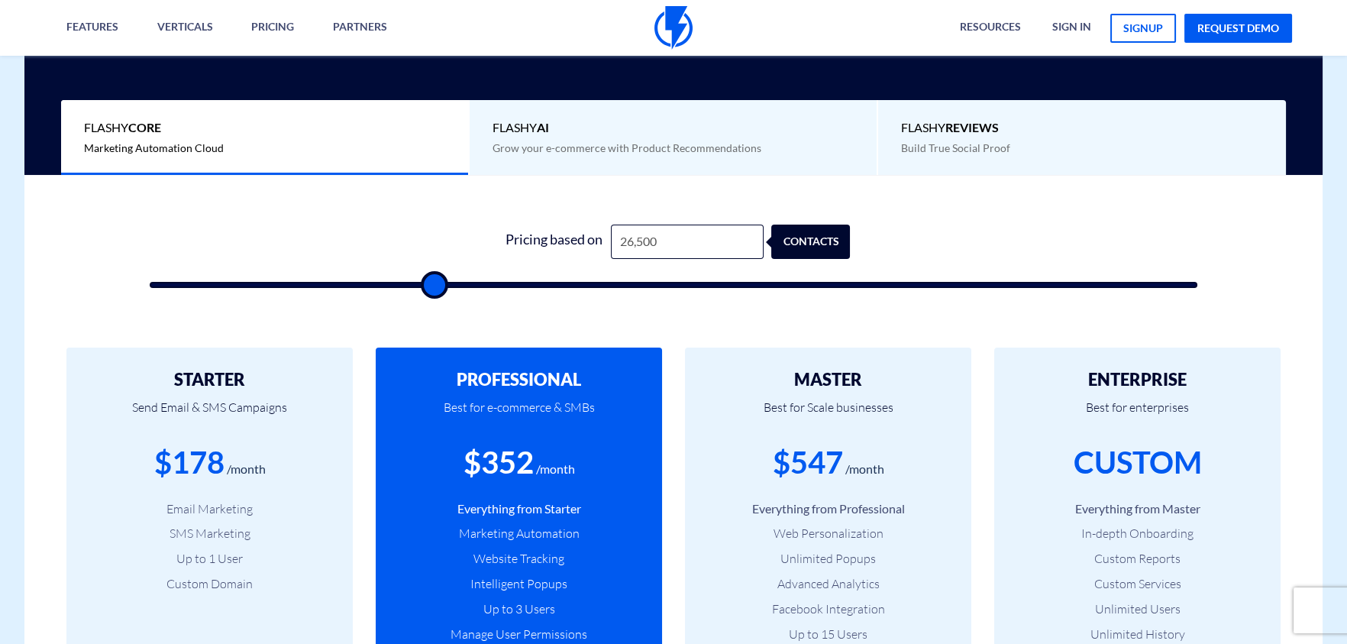
type input "26,000"
type input "26000"
type input "25,500"
type input "25500"
type input "26,000"
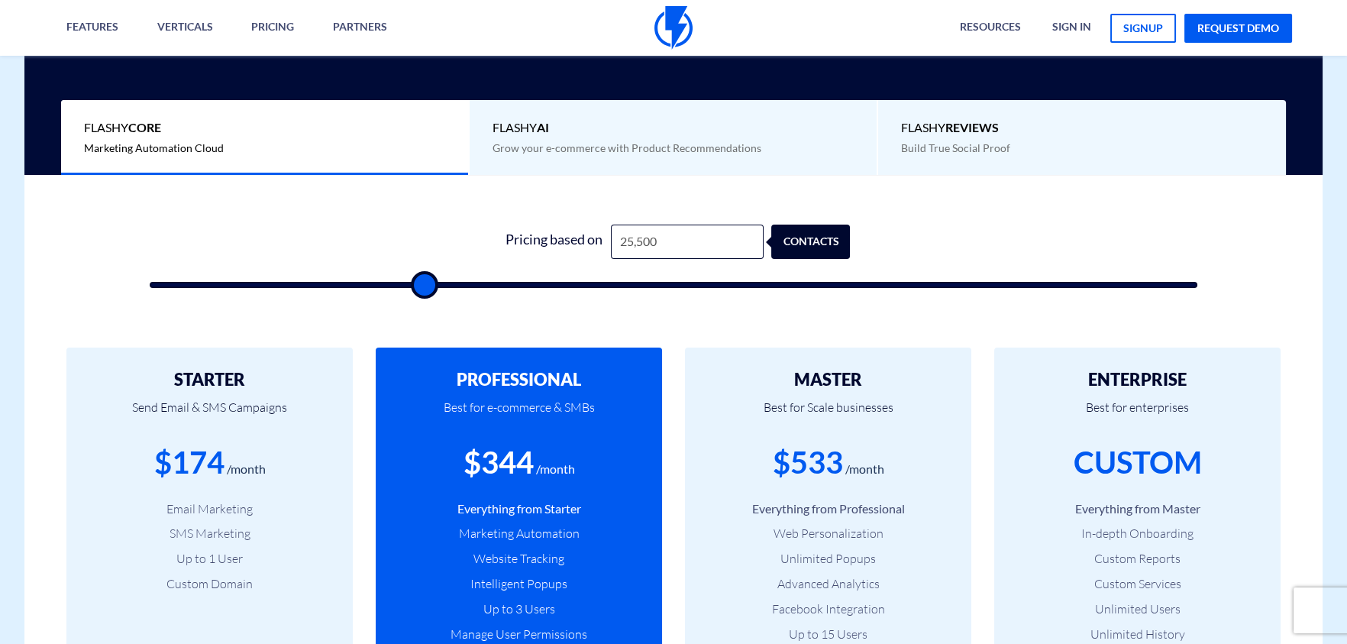
type input "26000"
type input "26,500"
type input "26500"
type input "27,000"
type input "27000"
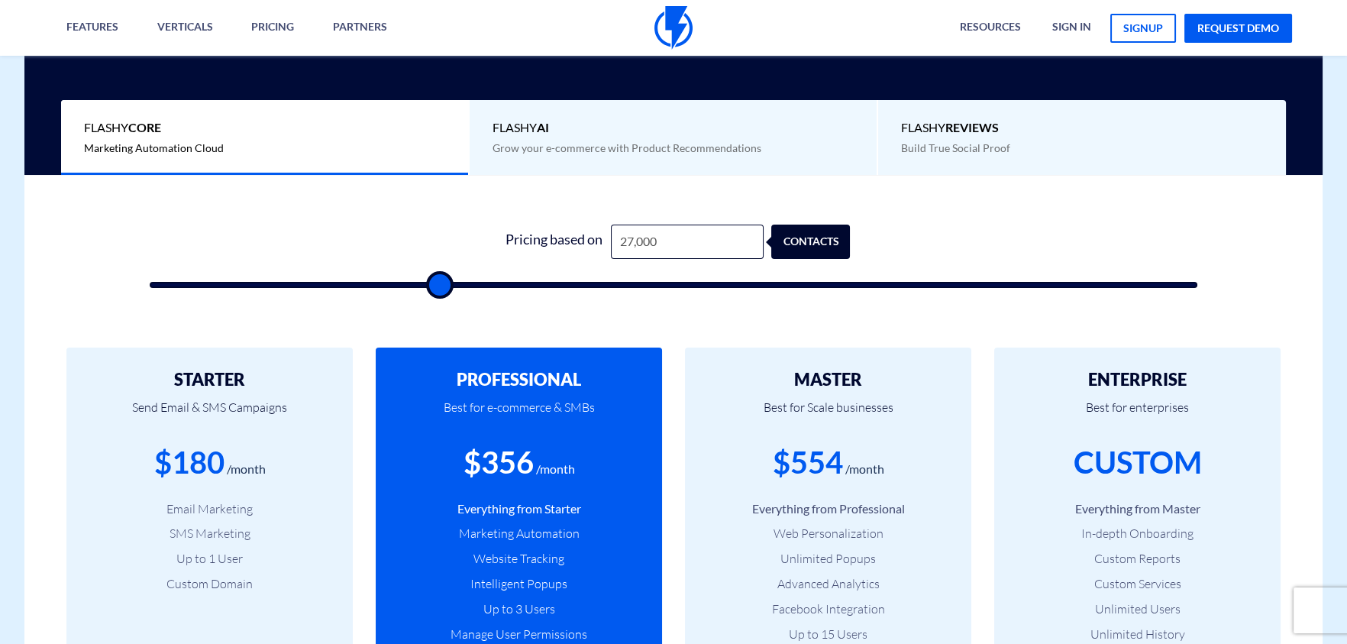
type input "27,500"
type input "27500"
type input "28,000"
type input "28000"
type input "28,500"
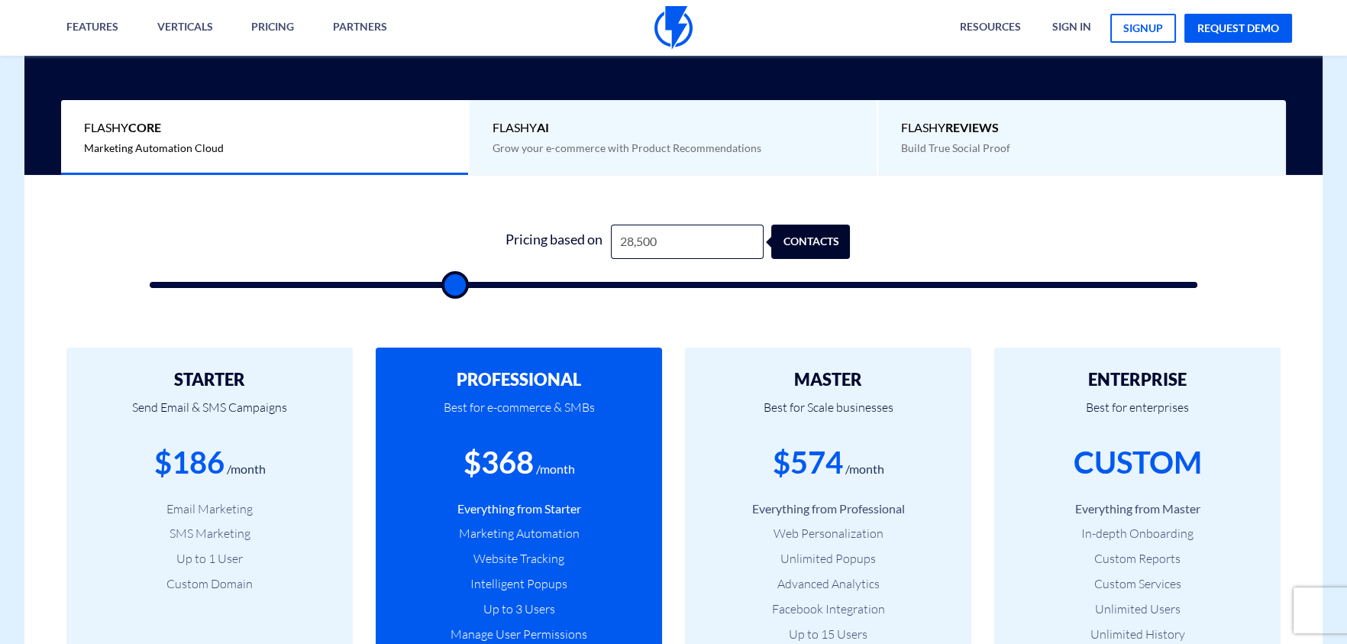
drag, startPoint x: 472, startPoint y: 284, endPoint x: 454, endPoint y: 262, distance: 28.3
type input "28500"
click at [454, 282] on input "range" at bounding box center [674, 285] width 1048 height 6
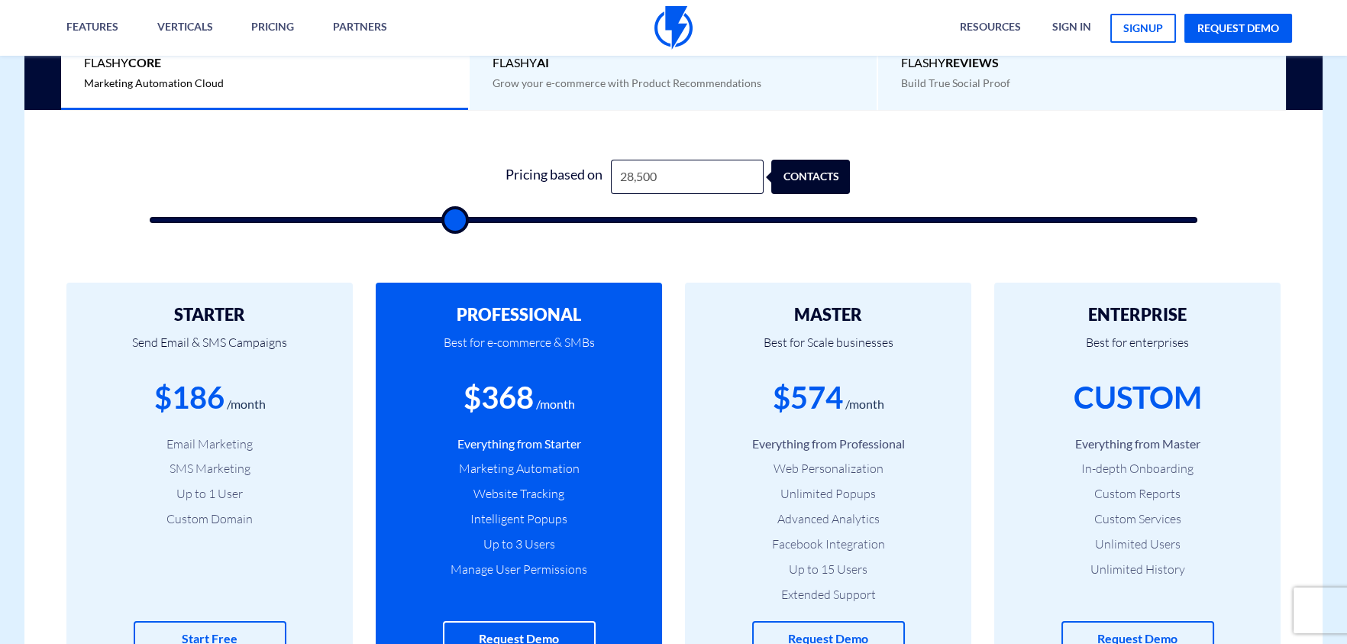
scroll to position [458, 0]
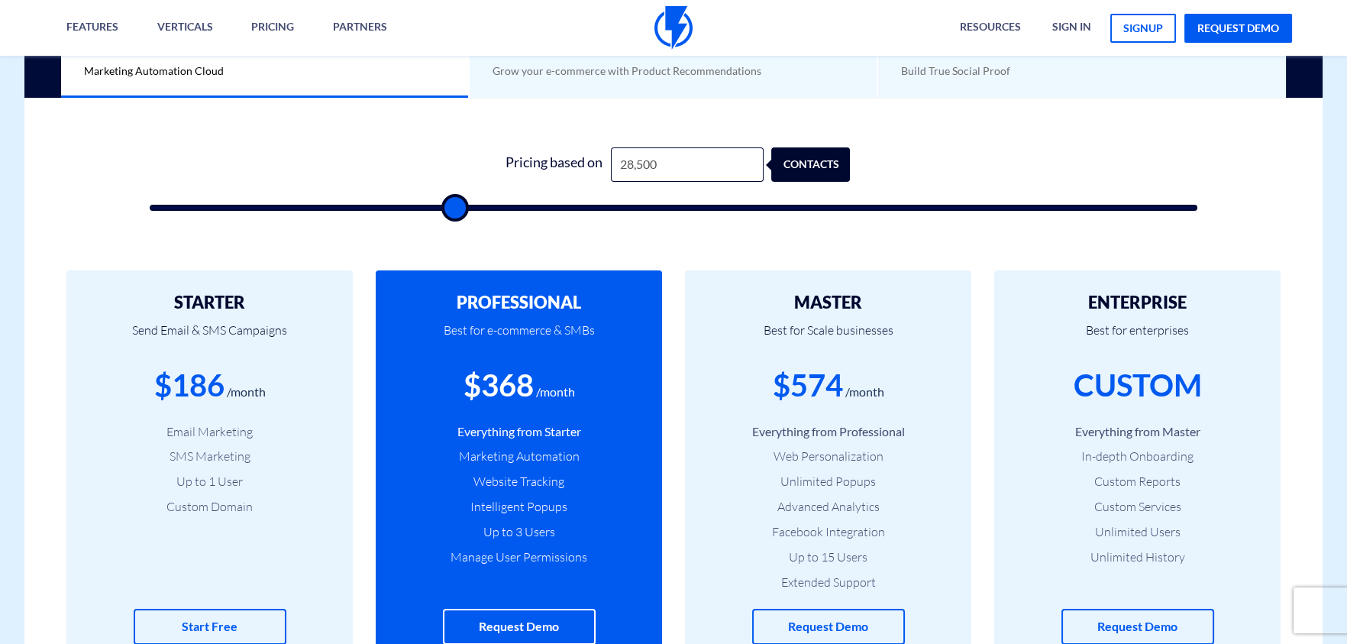
type input "29,000"
type input "29000"
type input "29,500"
type input "29500"
type input "30,000"
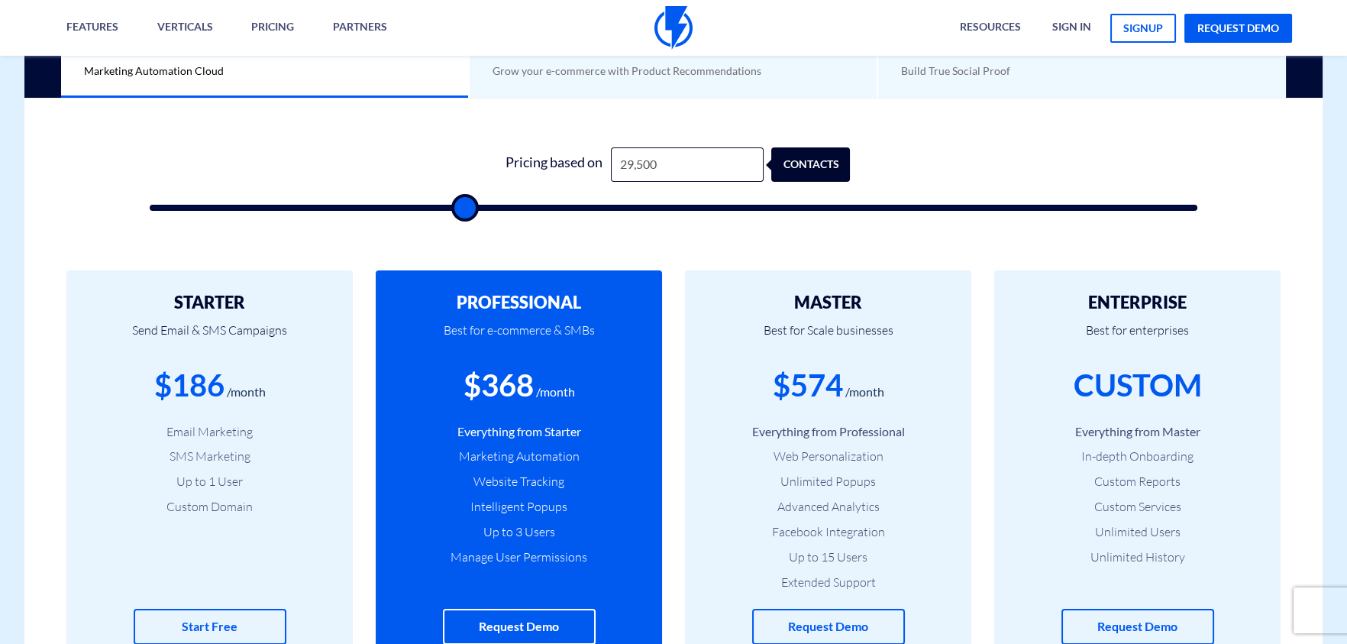
type input "30000"
type input "30,500"
type input "30500"
type input "31,000"
type input "31000"
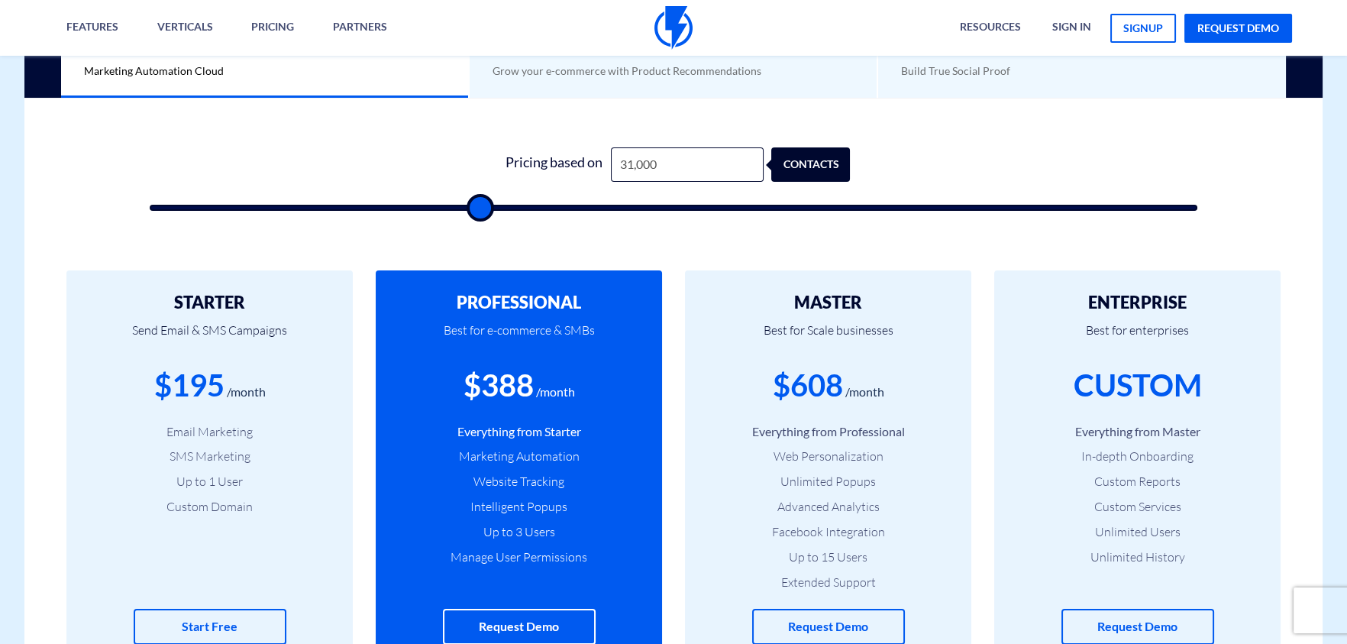
type input "31,500"
type input "31500"
type input "32,000"
type input "32000"
type input "32,500"
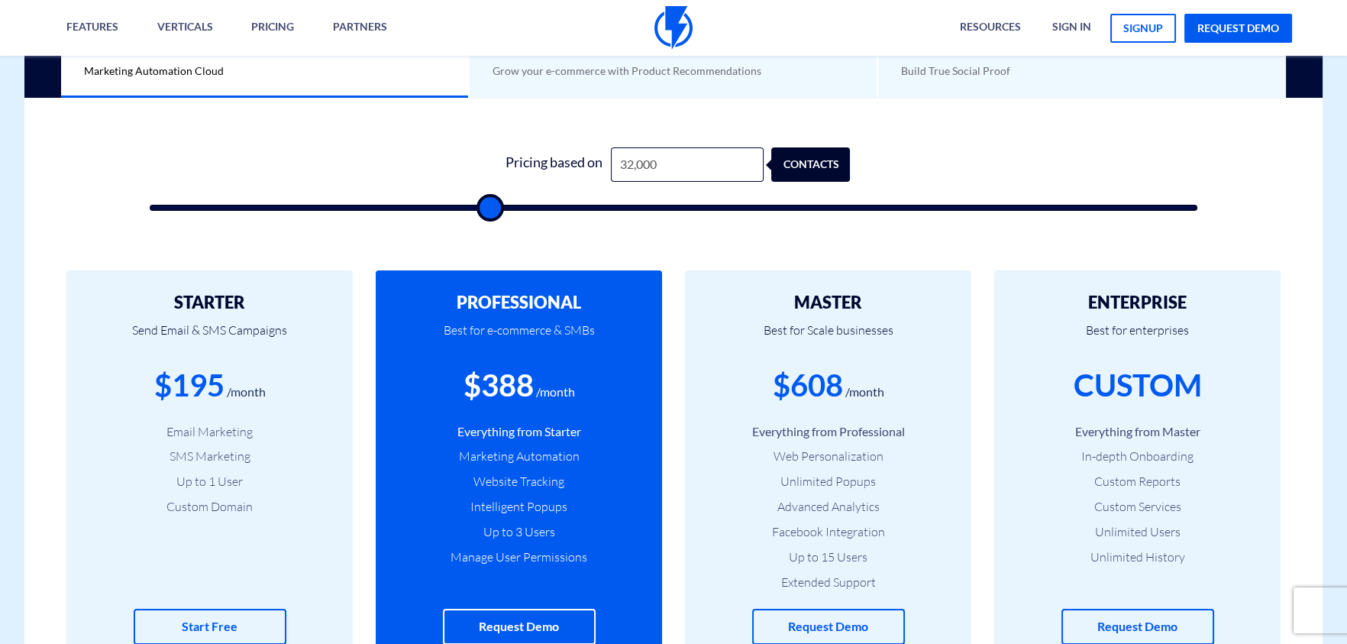
type input "32500"
type input "33,000"
type input "33000"
type input "34,000"
type input "34000"
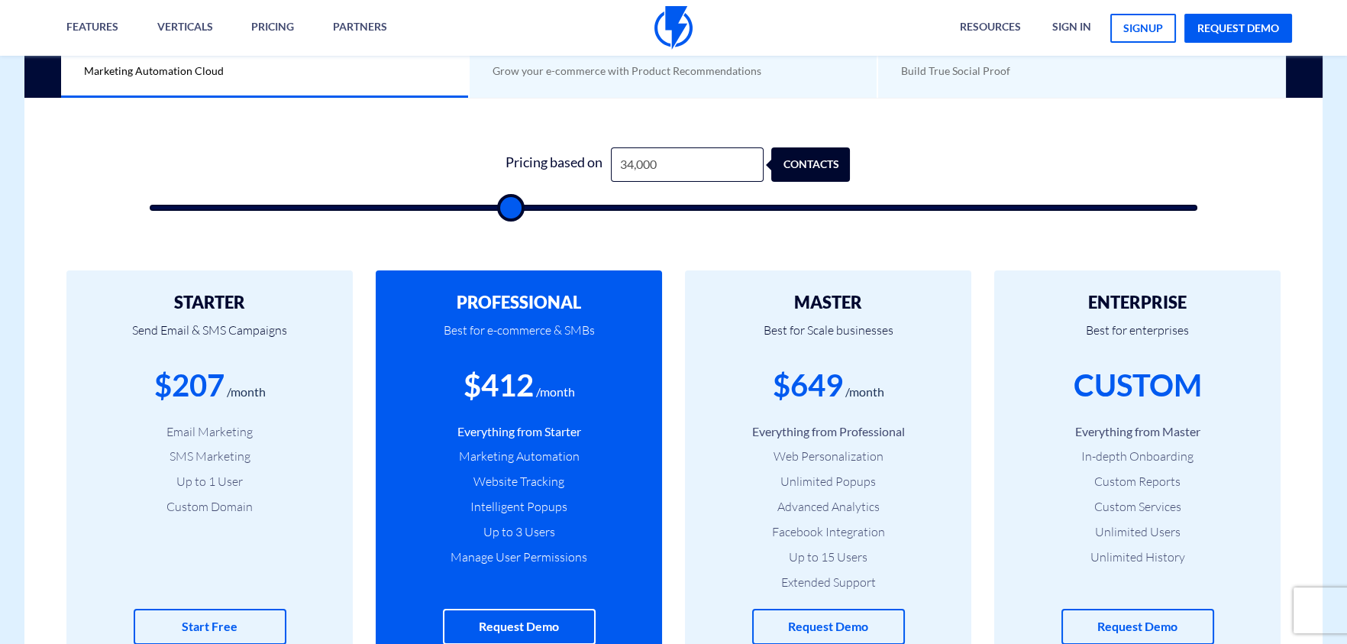
drag, startPoint x: 454, startPoint y: 220, endPoint x: 510, endPoint y: 208, distance: 57.7
click at [510, 208] on input "range" at bounding box center [674, 208] width 1048 height 6
drag, startPoint x: 510, startPoint y: 208, endPoint x: 372, endPoint y: 201, distance: 138.4
click at [372, 205] on input "range" at bounding box center [674, 208] width 1048 height 6
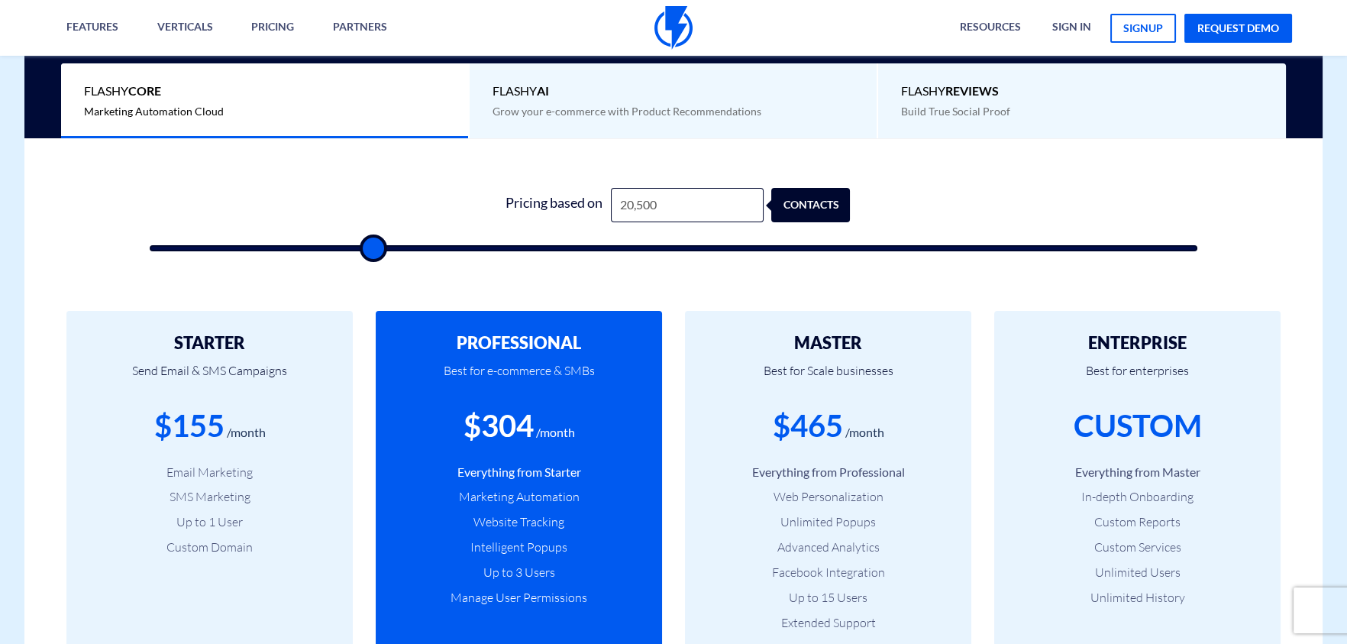
scroll to position [401, 0]
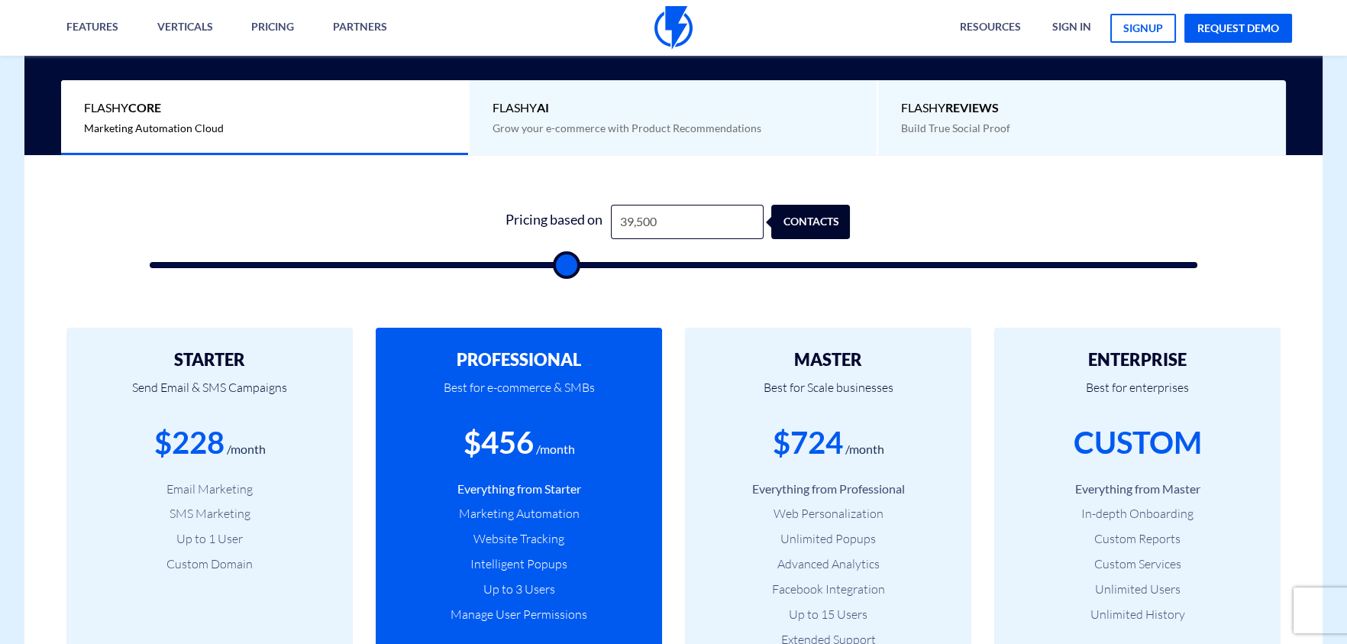
drag, startPoint x: 375, startPoint y: 260, endPoint x: 566, endPoint y: 276, distance: 191.5
click at [566, 268] on input "range" at bounding box center [674, 265] width 1048 height 6
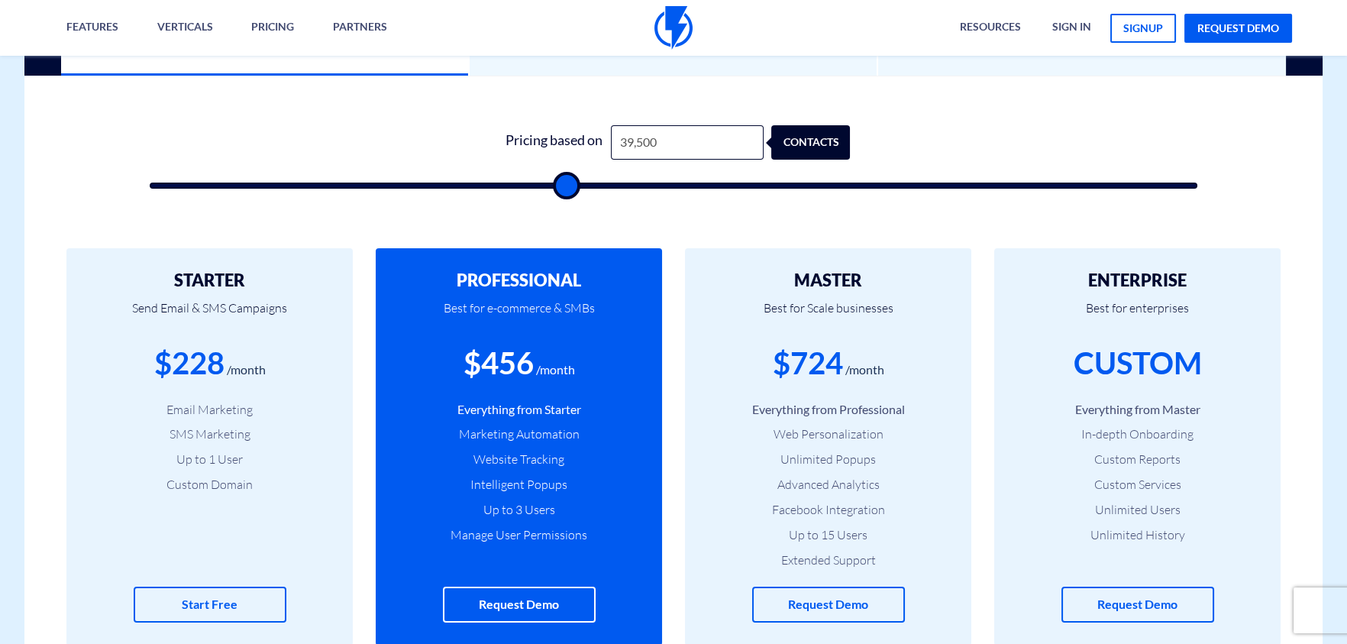
scroll to position [477, 0]
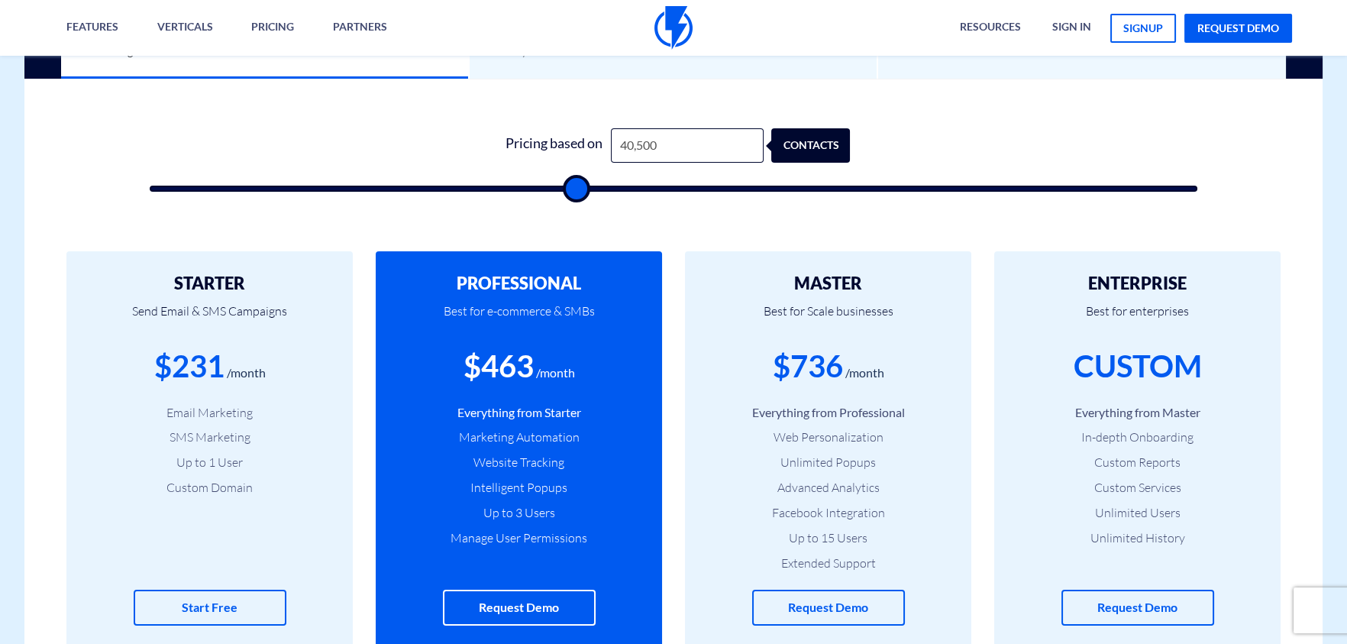
click at [576, 191] on input "range" at bounding box center [674, 189] width 1048 height 6
drag, startPoint x: 575, startPoint y: 196, endPoint x: 989, endPoint y: 189, distance: 413.9
click at [989, 189] on input "range" at bounding box center [674, 189] width 1048 height 6
drag, startPoint x: 993, startPoint y: 197, endPoint x: 759, endPoint y: 202, distance: 233.7
click at [759, 192] on input "range" at bounding box center [674, 189] width 1048 height 6
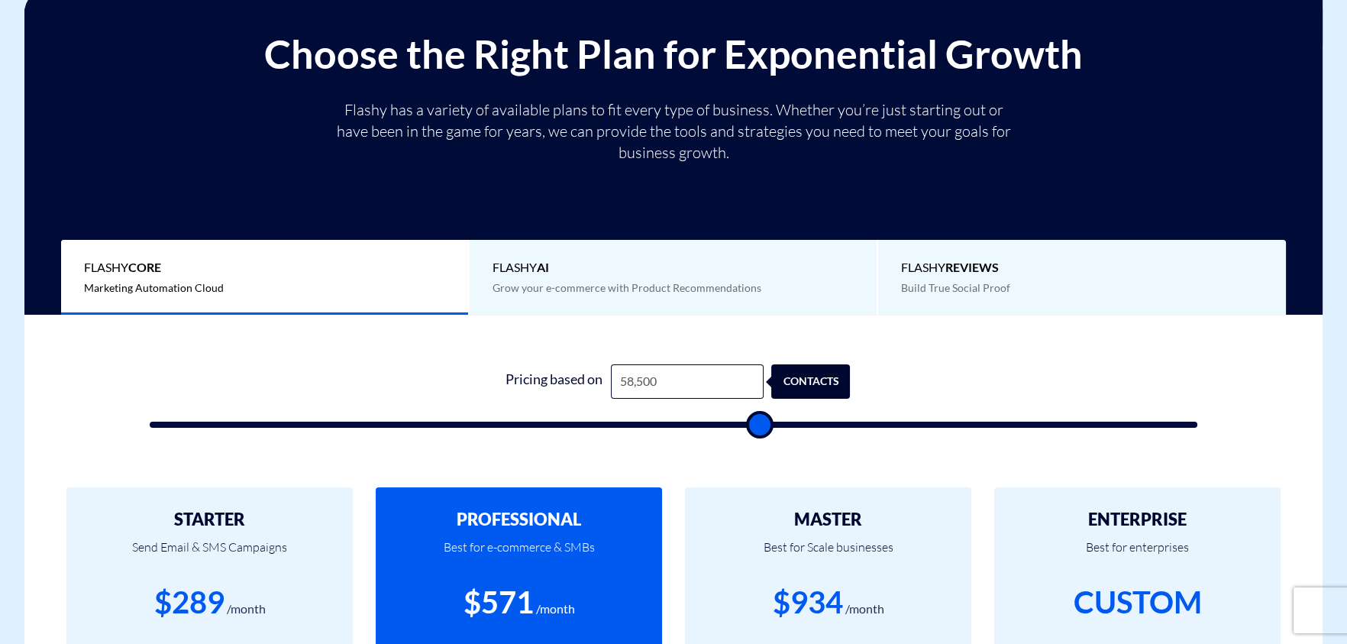
scroll to position [305, 0]
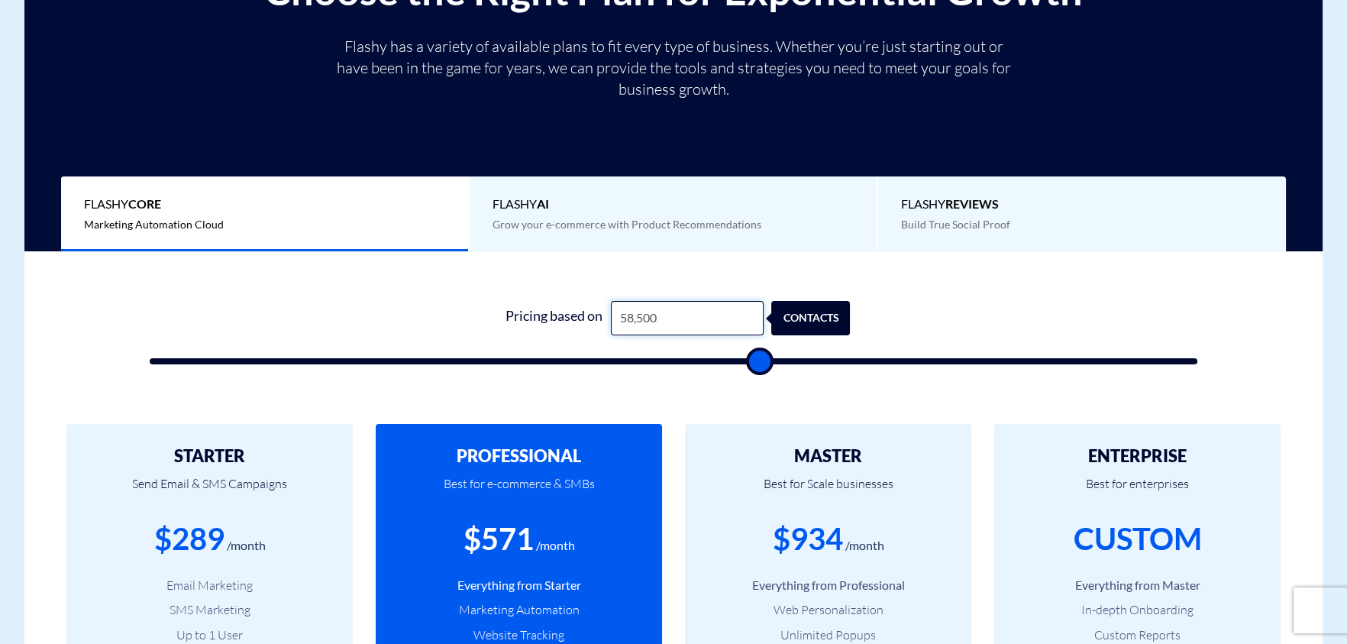
drag, startPoint x: 661, startPoint y: 316, endPoint x: 186, endPoint y: 343, distance: 475.7
click at [186, 343] on form "1 Pricing based on 58,500 contacts" at bounding box center [674, 332] width 1048 height 63
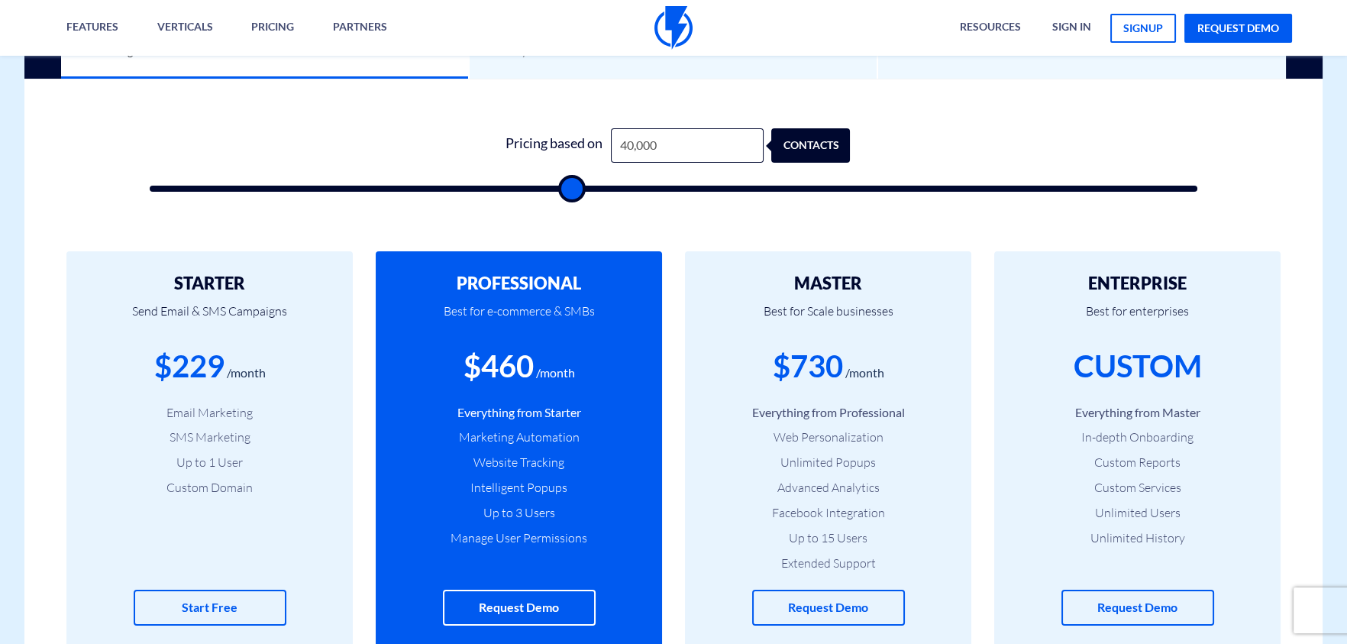
scroll to position [0, 0]
